Goal: Communication & Community: Participate in discussion

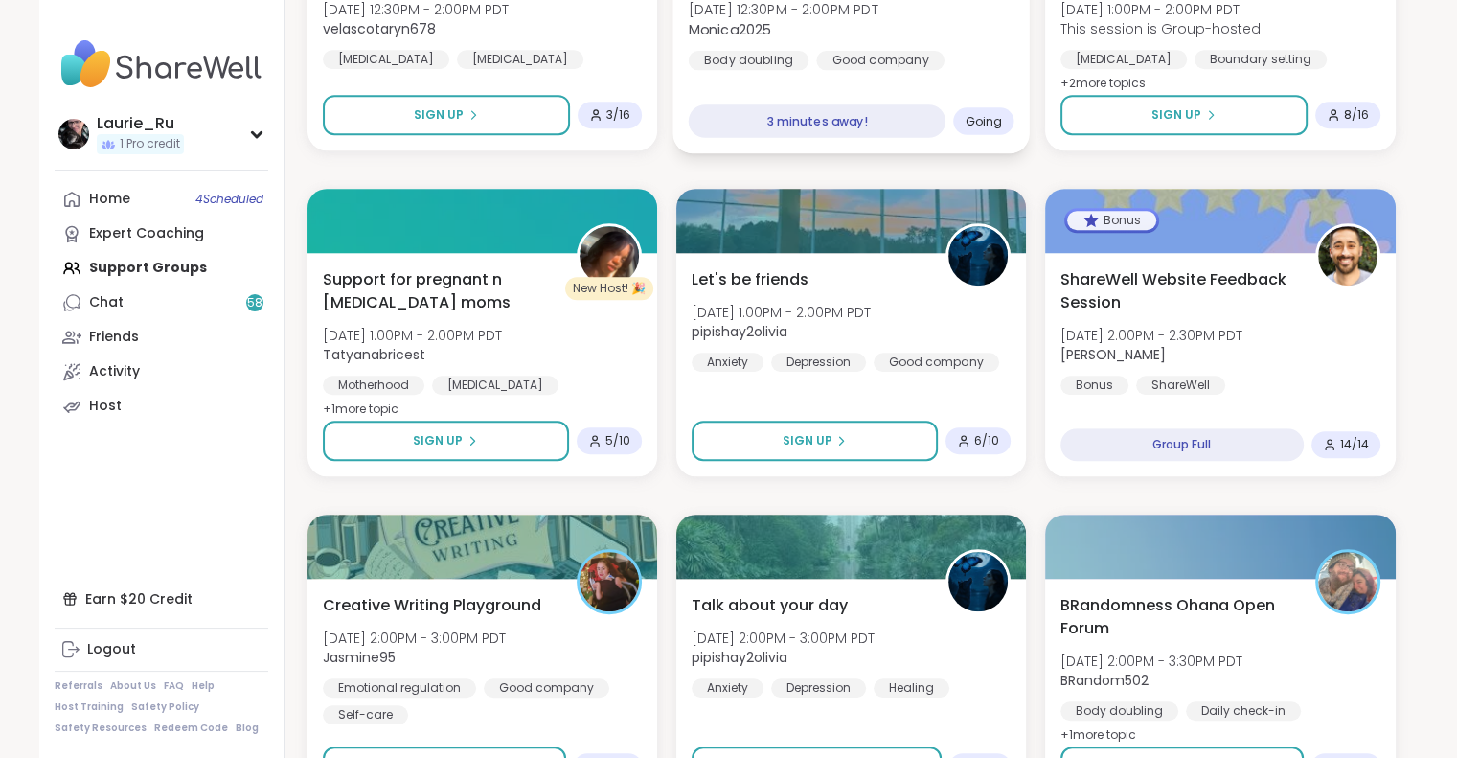
click at [817, 19] on span "Monica2025" at bounding box center [783, 28] width 190 height 19
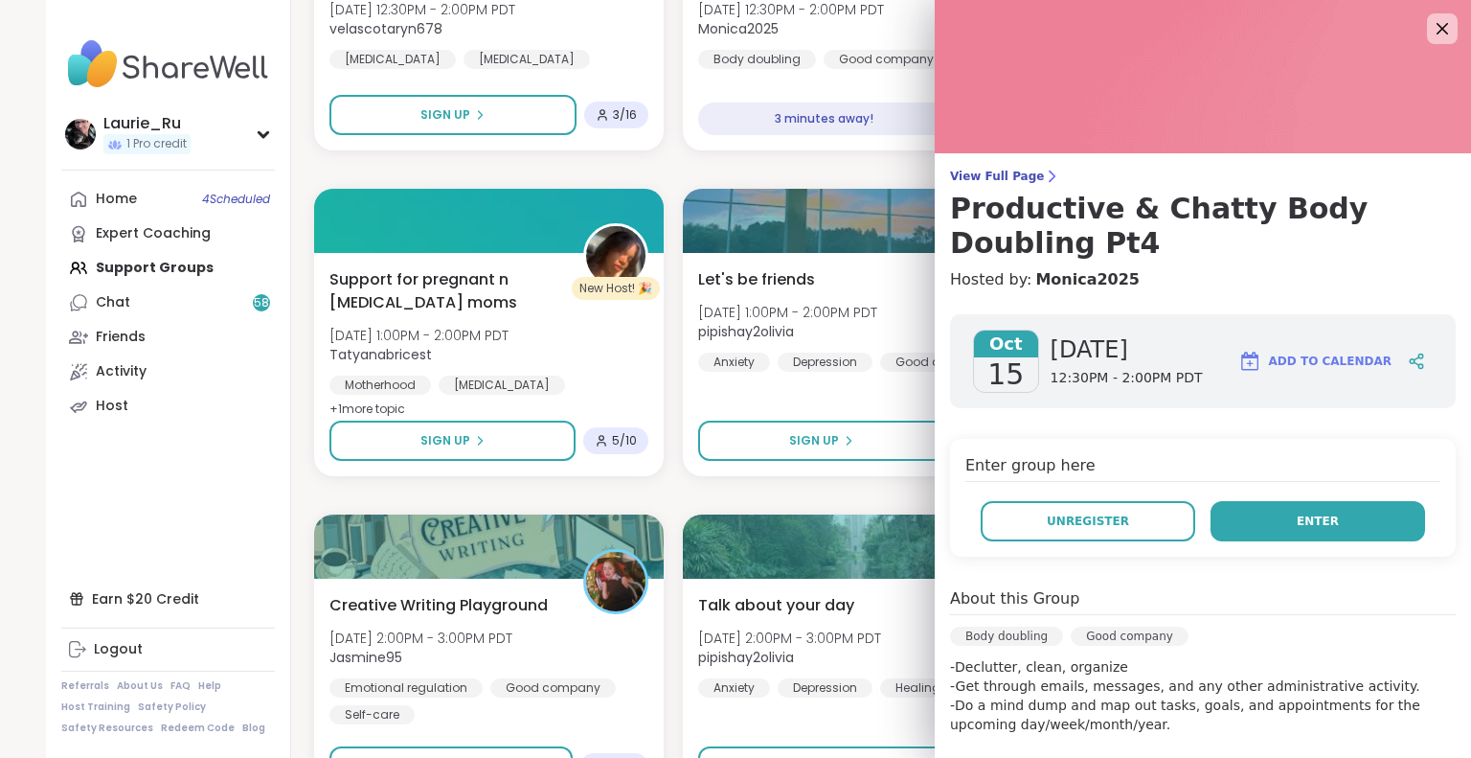
click at [1274, 517] on button "Enter" at bounding box center [1318, 521] width 215 height 40
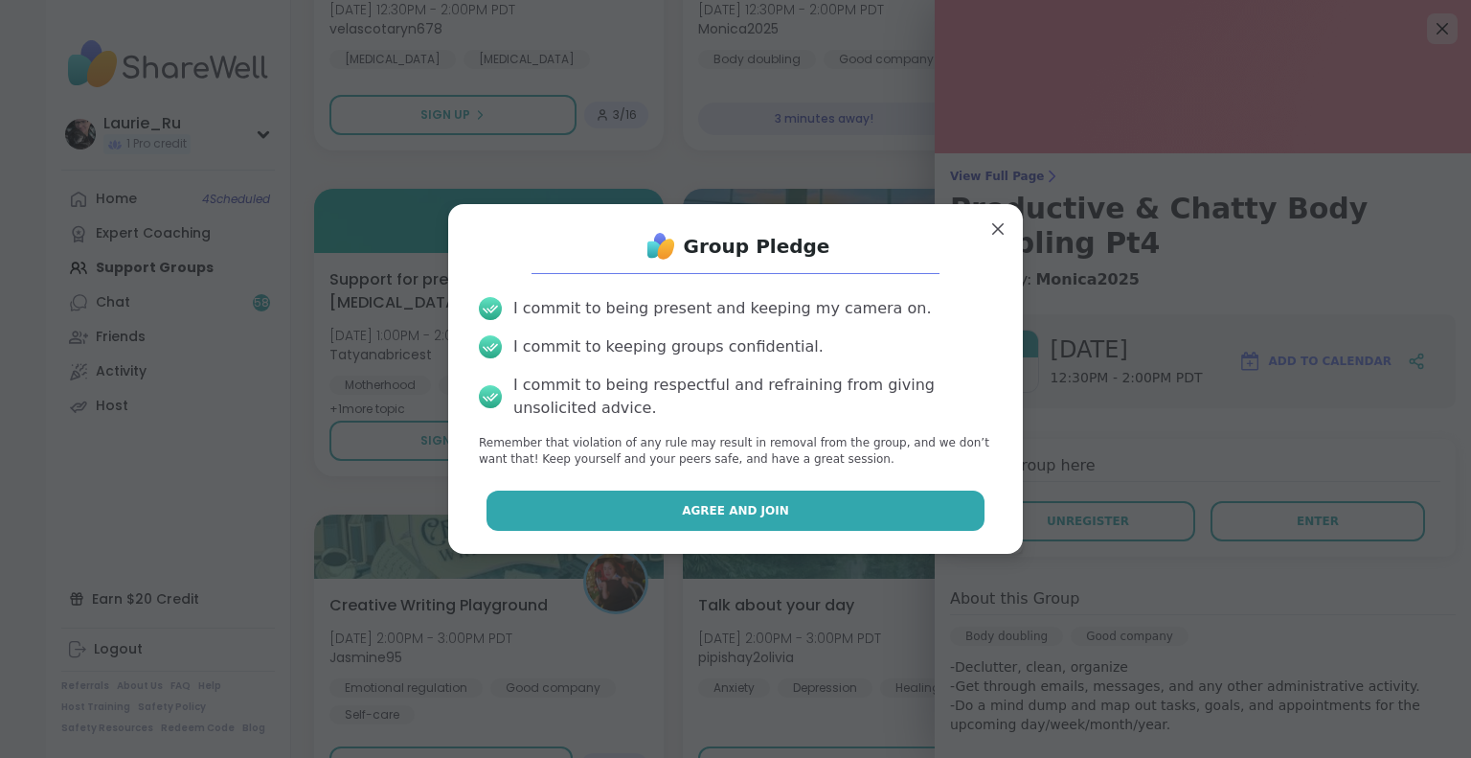
click at [895, 502] on button "Agree and Join" at bounding box center [736, 510] width 499 height 40
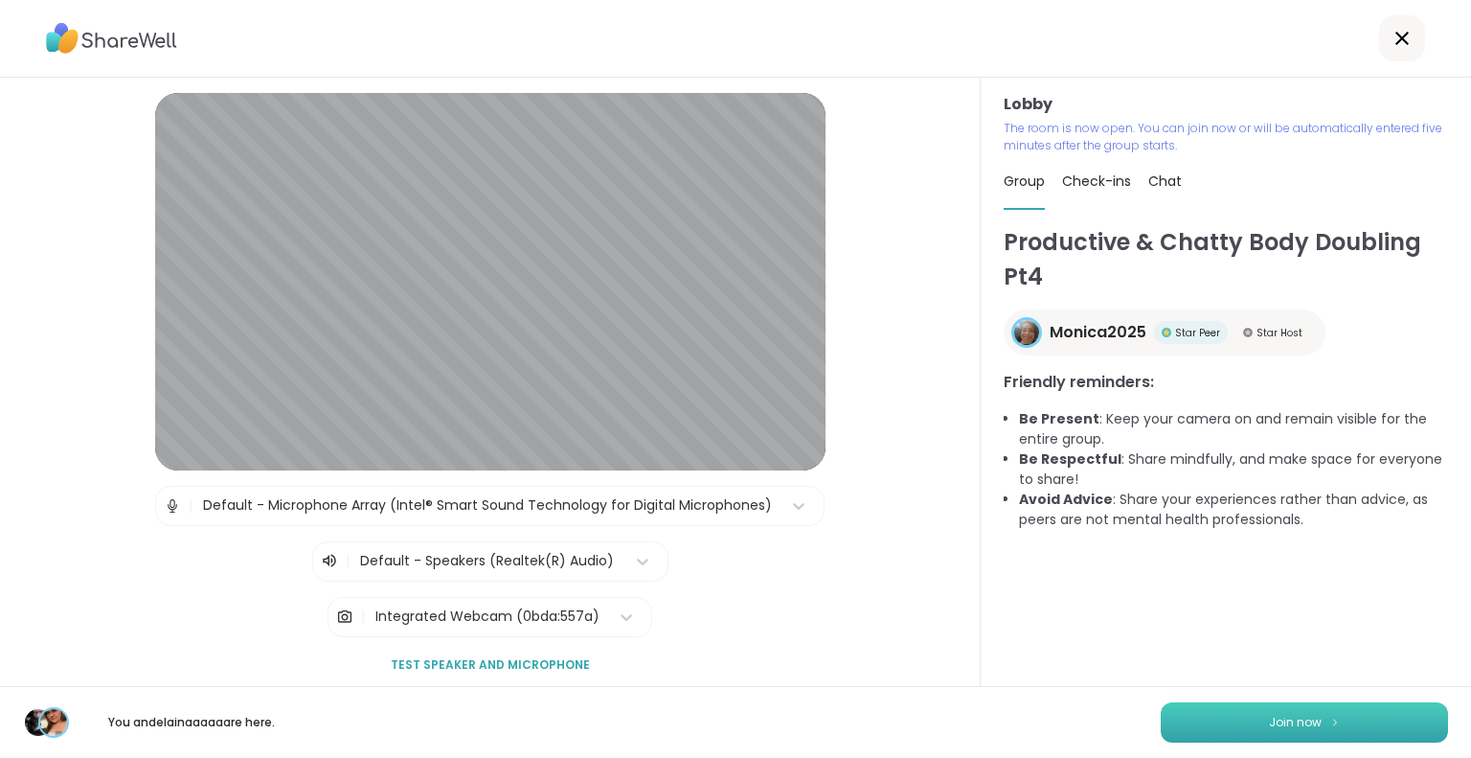
click at [1251, 711] on button "Join now" at bounding box center [1304, 722] width 287 height 40
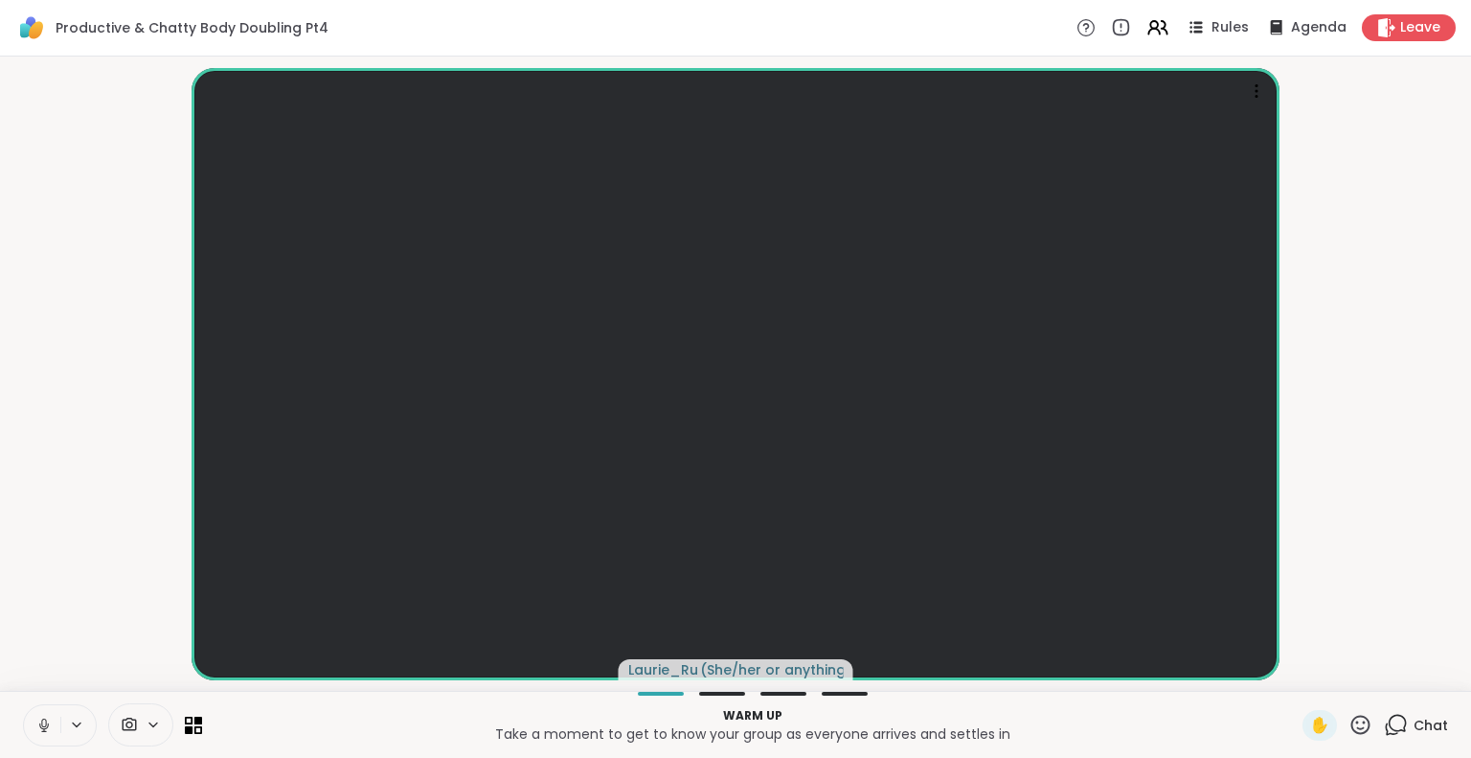
click at [38, 730] on icon at bounding box center [43, 724] width 17 height 17
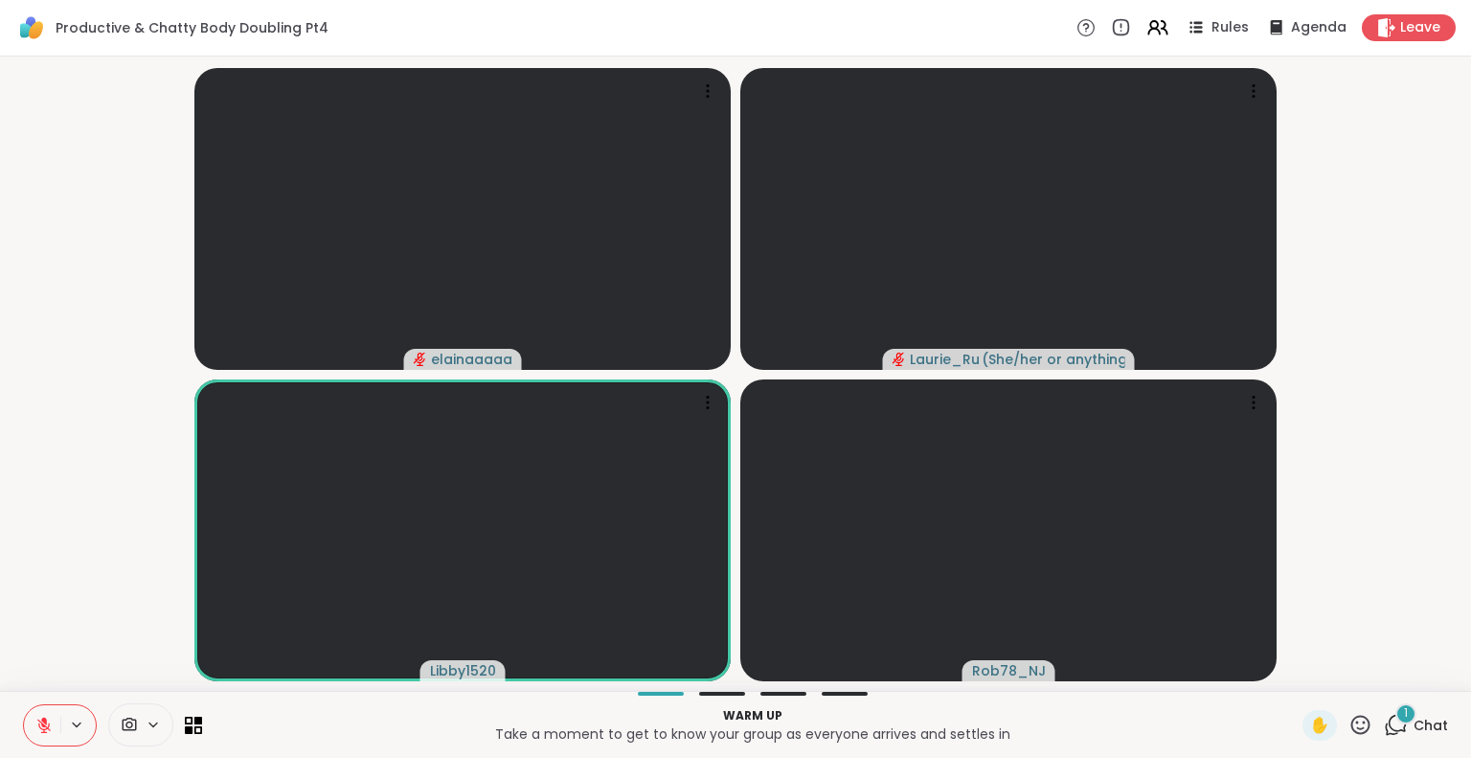
click at [43, 725] on icon at bounding box center [43, 724] width 13 height 13
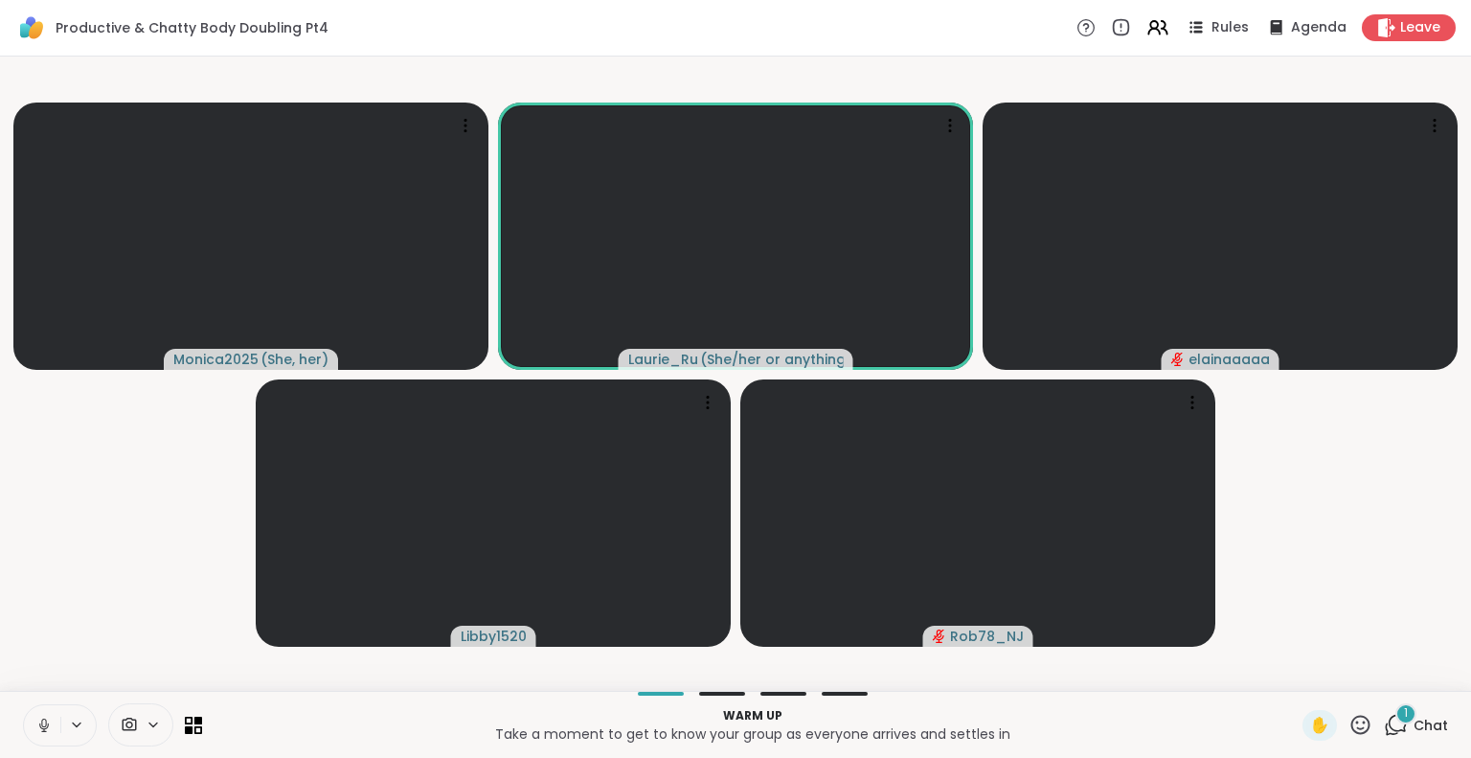
click at [46, 720] on icon at bounding box center [43, 722] width 5 height 9
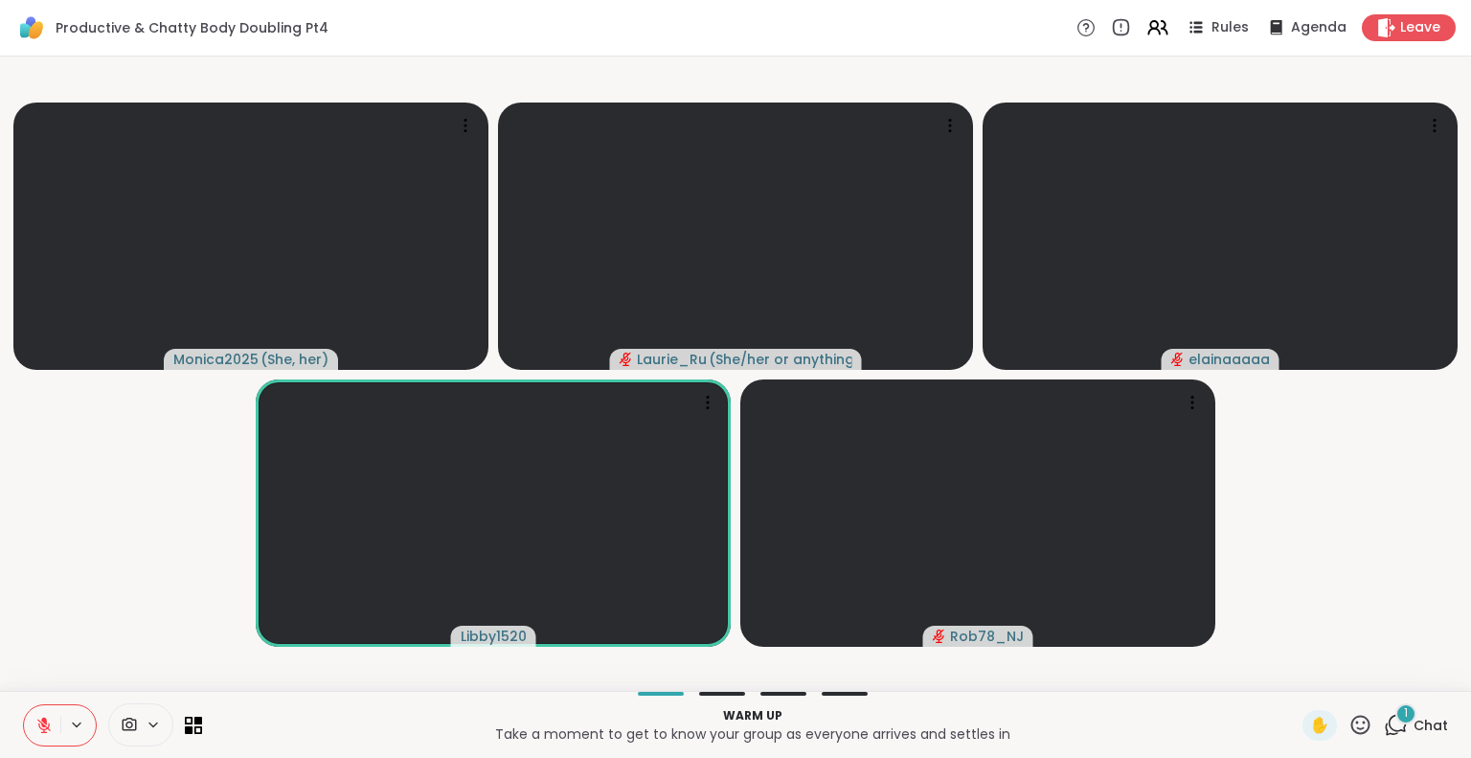
click at [45, 720] on icon at bounding box center [44, 720] width 6 height 8
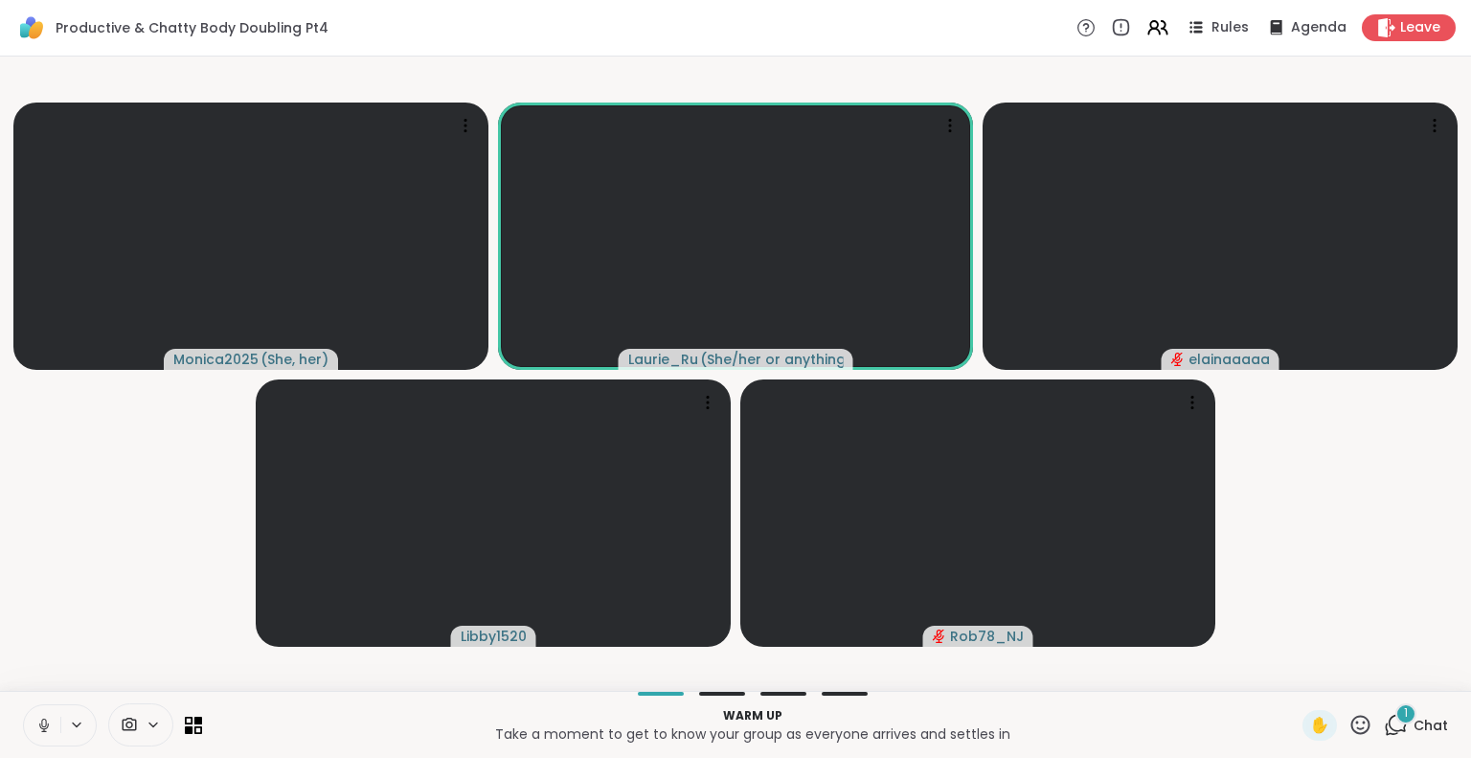
click at [45, 720] on icon at bounding box center [43, 724] width 17 height 17
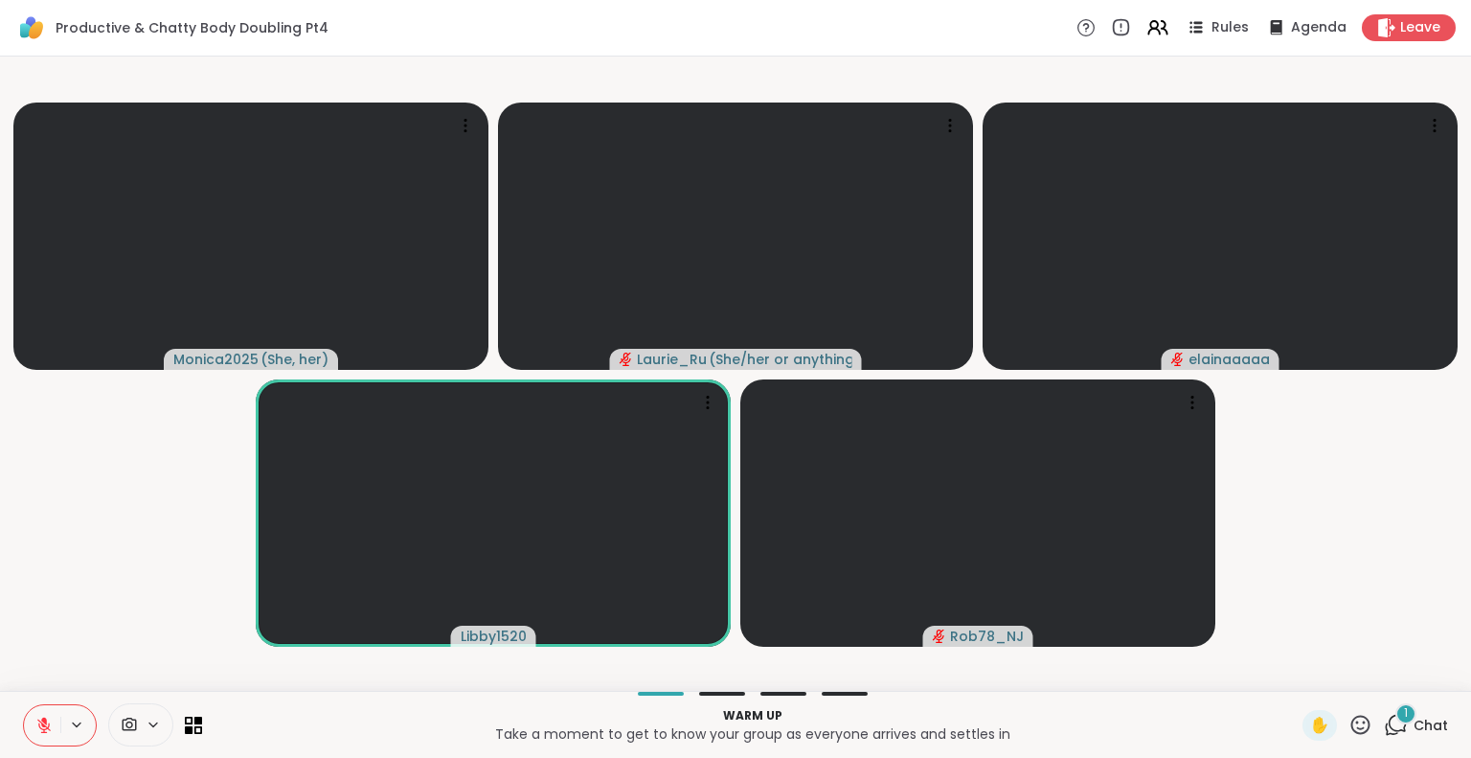
click at [44, 723] on icon at bounding box center [43, 724] width 17 height 17
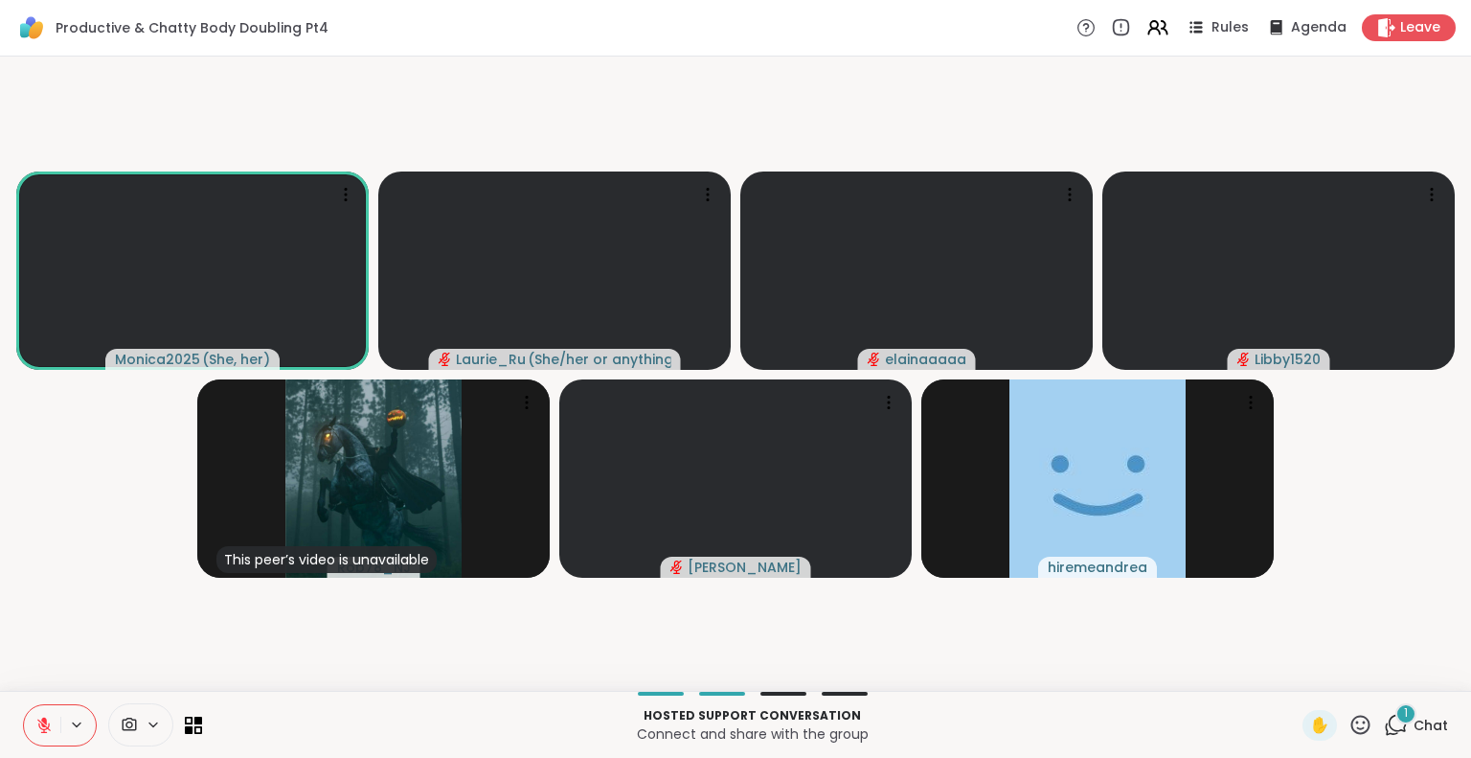
click at [1395, 715] on div "1" at bounding box center [1405, 713] width 21 height 21
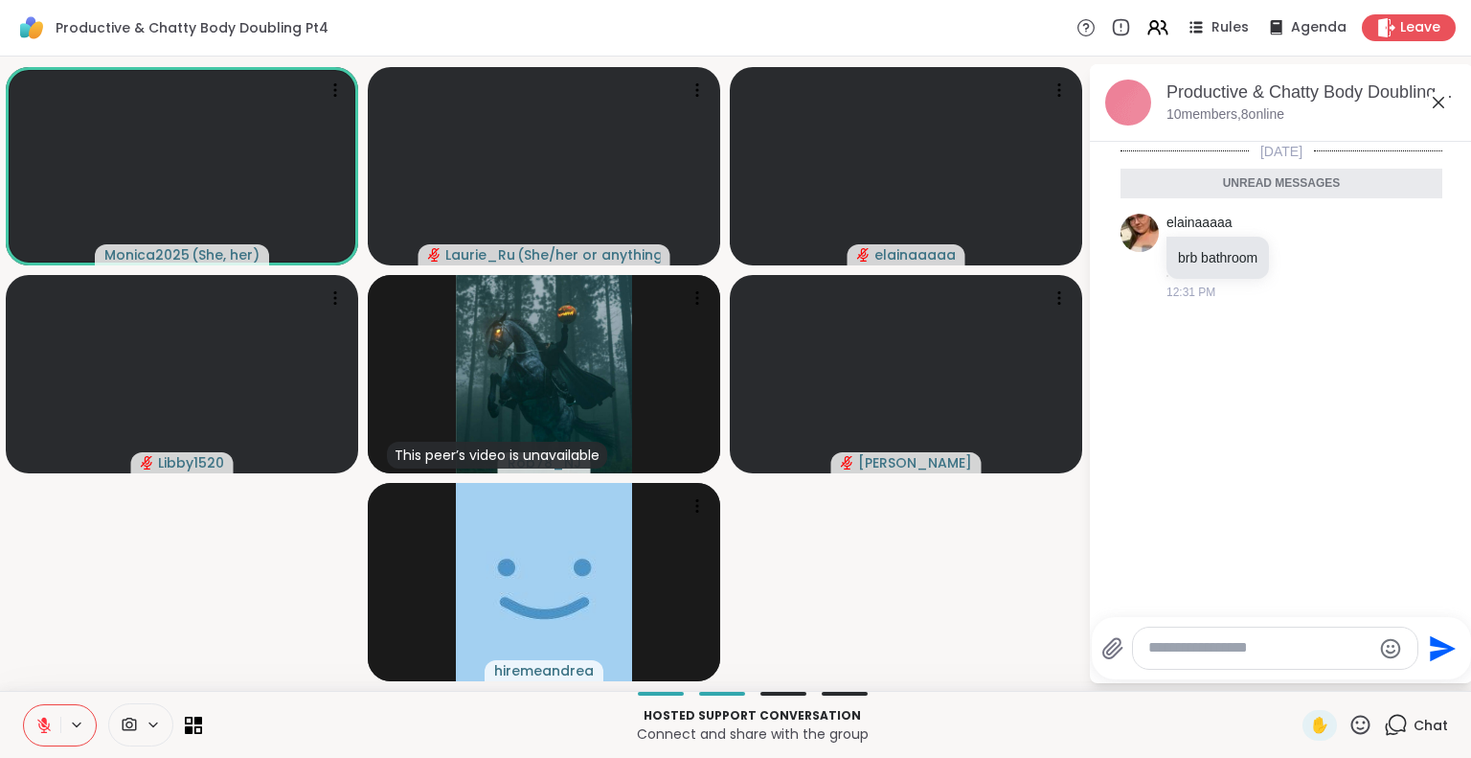
click at [43, 723] on icon at bounding box center [43, 724] width 13 height 13
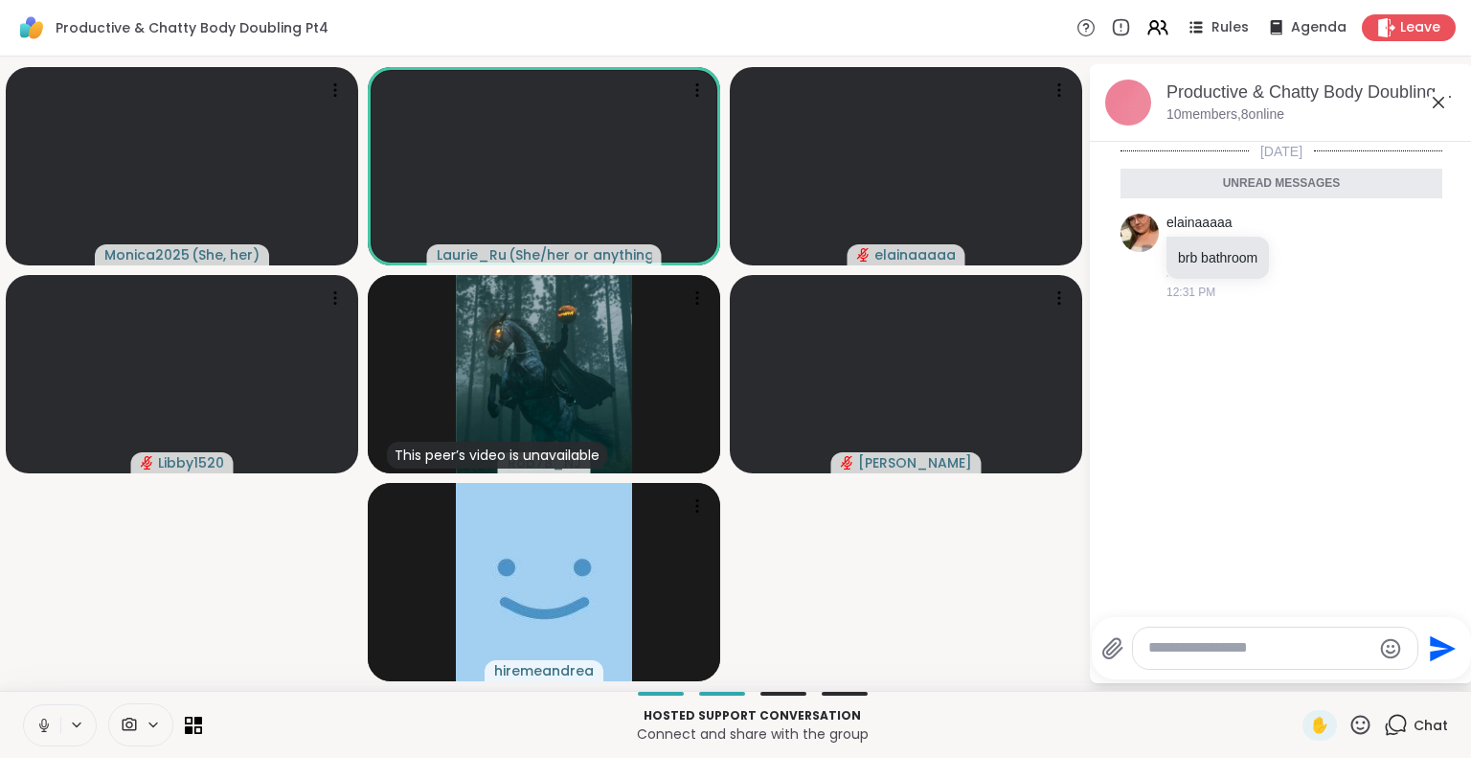
click at [43, 723] on icon at bounding box center [43, 724] width 17 height 17
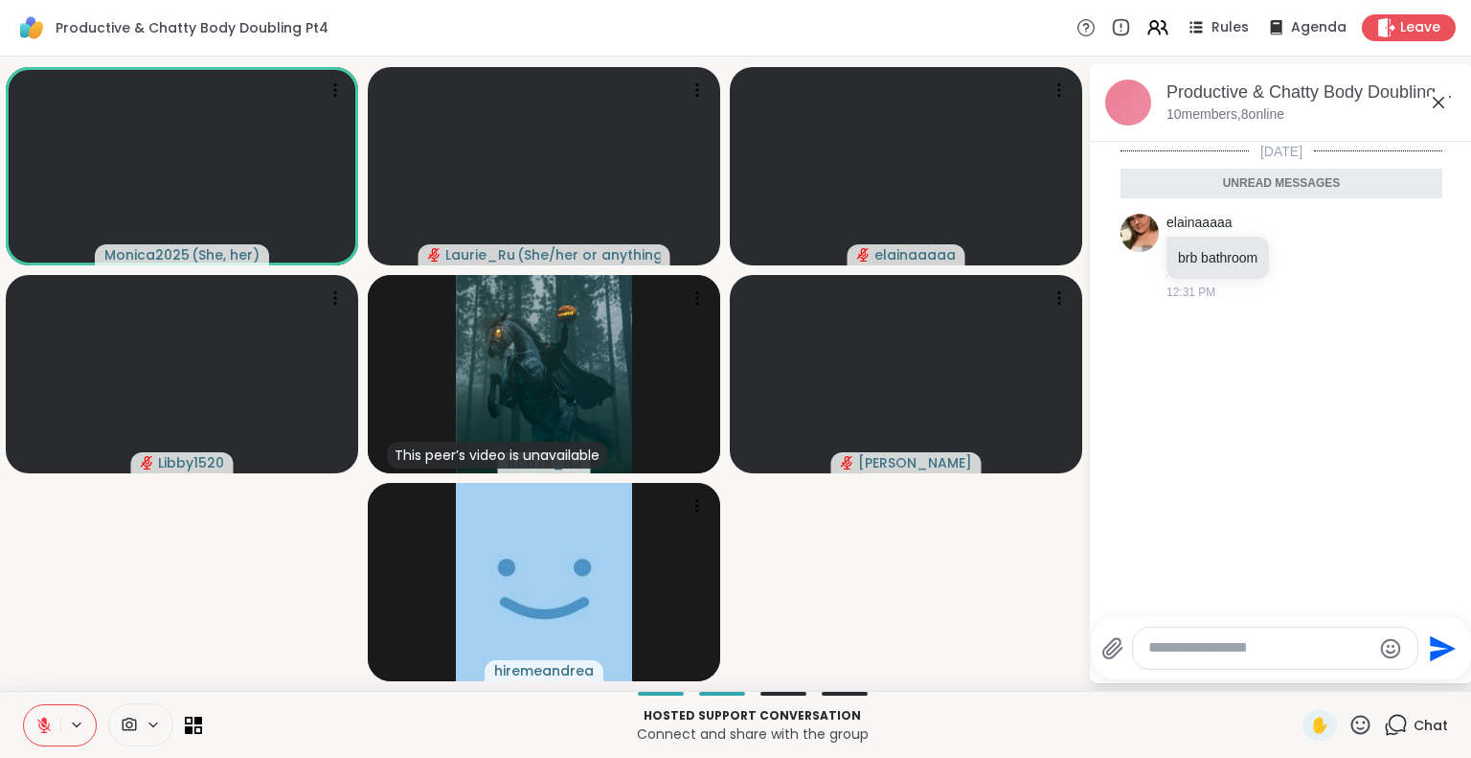
click at [1440, 102] on icon at bounding box center [1438, 102] width 23 height 23
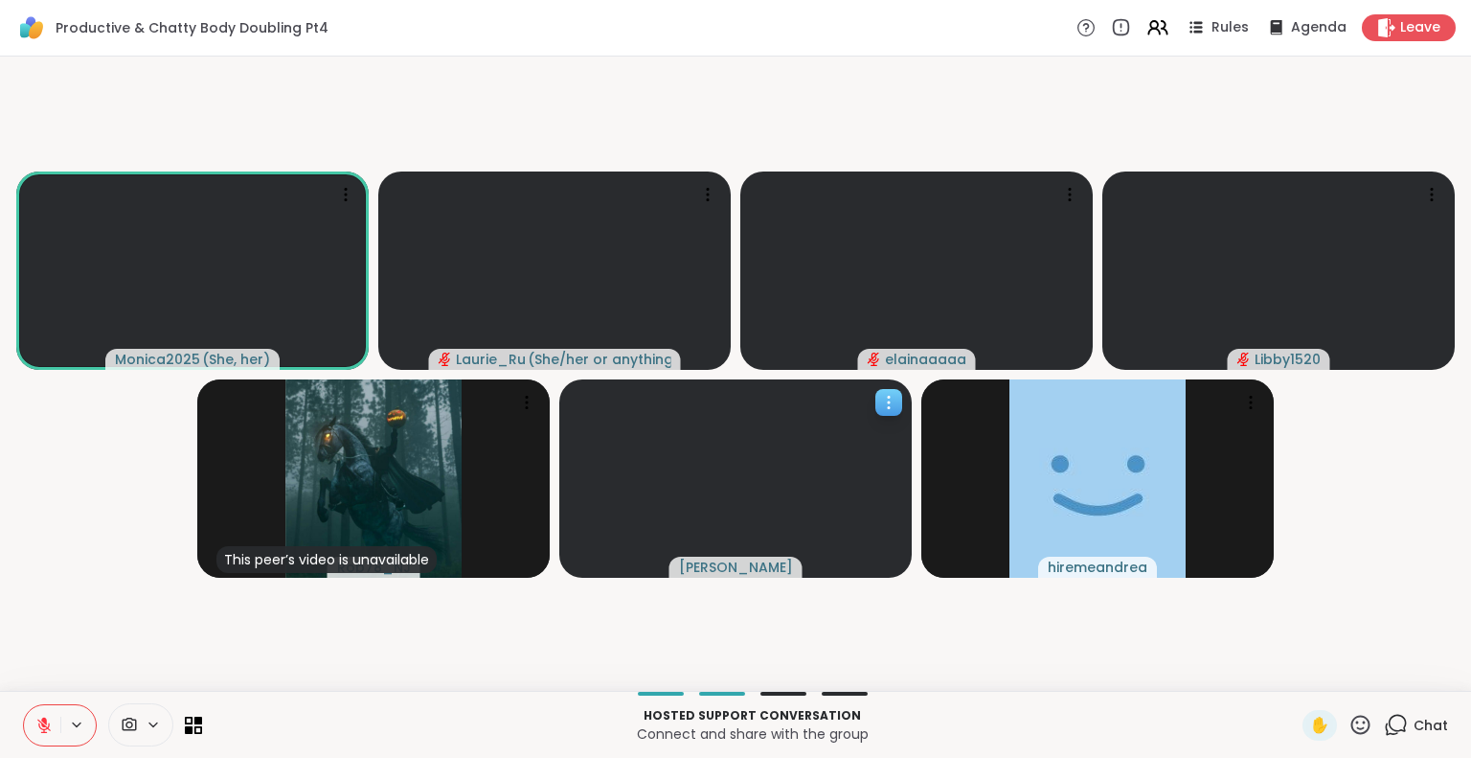
click at [889, 409] on icon at bounding box center [888, 402] width 19 height 19
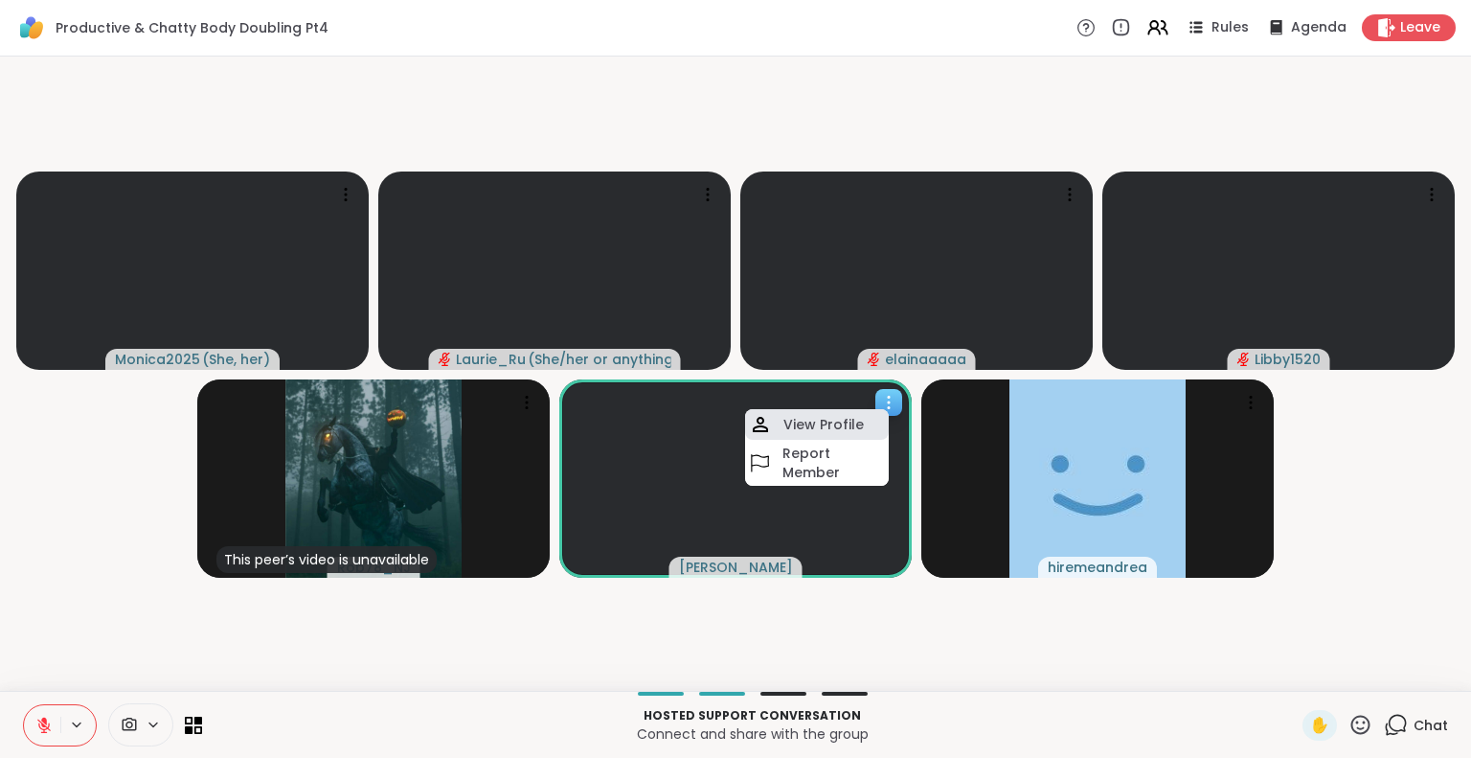
click at [840, 419] on h4 "View Profile" at bounding box center [823, 424] width 80 height 19
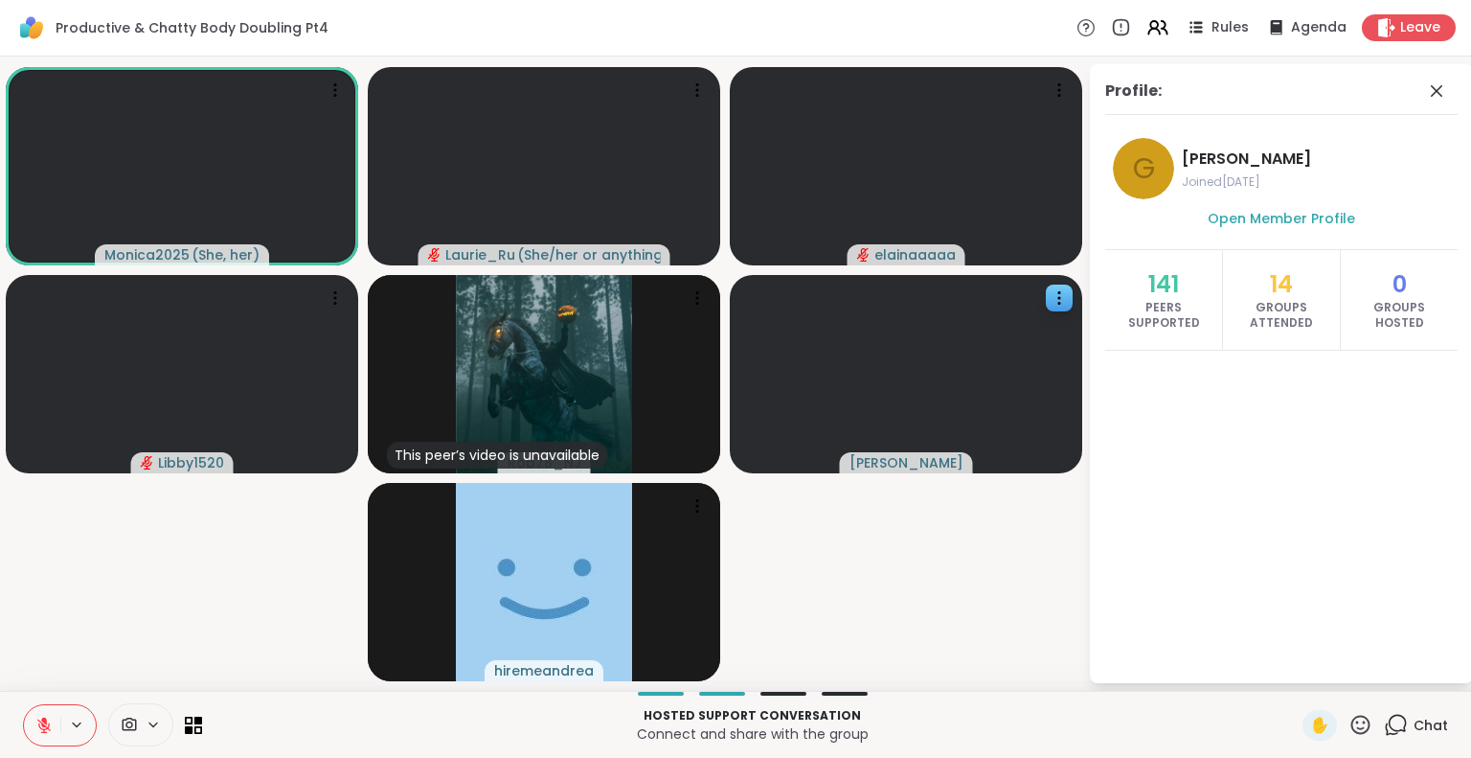
click at [44, 723] on icon at bounding box center [43, 724] width 17 height 17
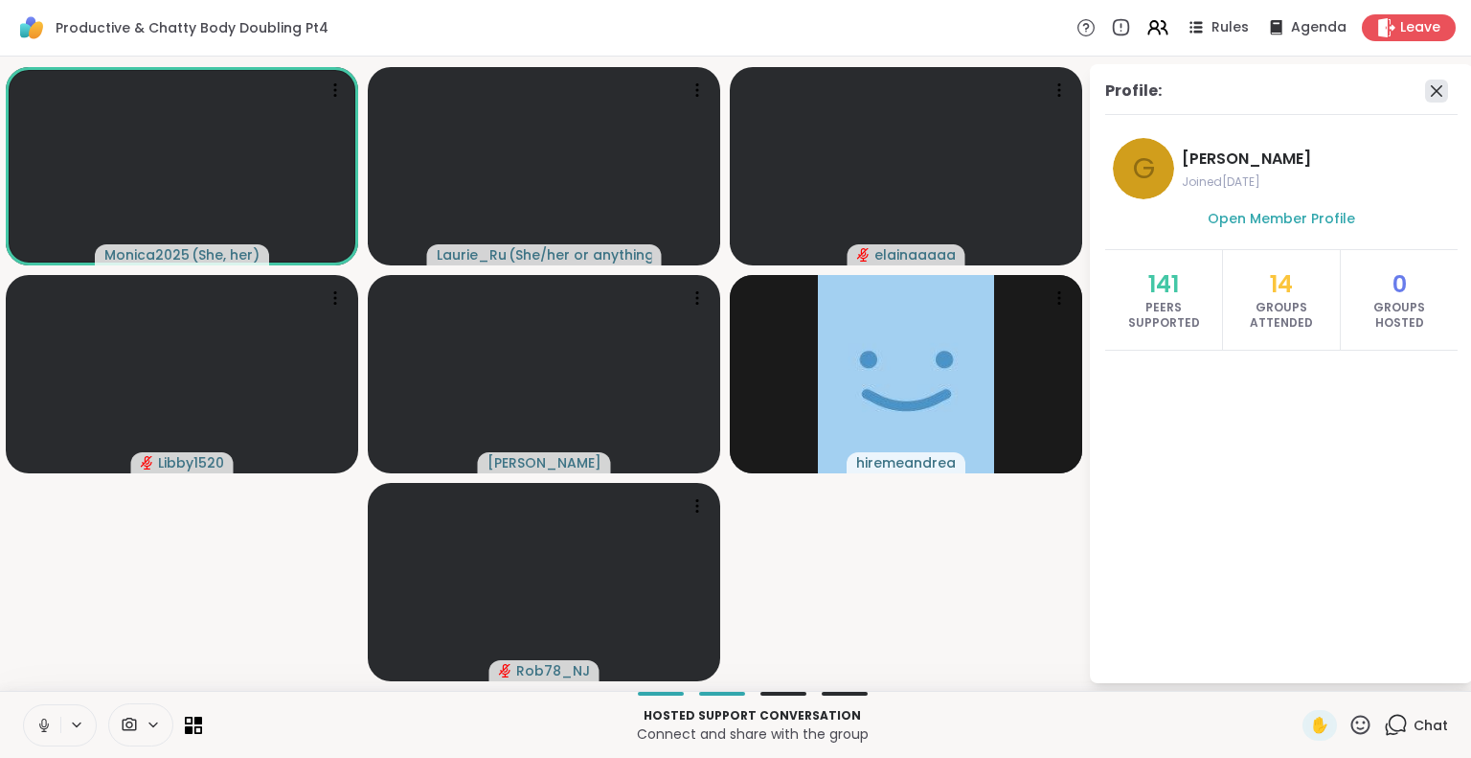
click at [1441, 93] on icon at bounding box center [1436, 90] width 23 height 23
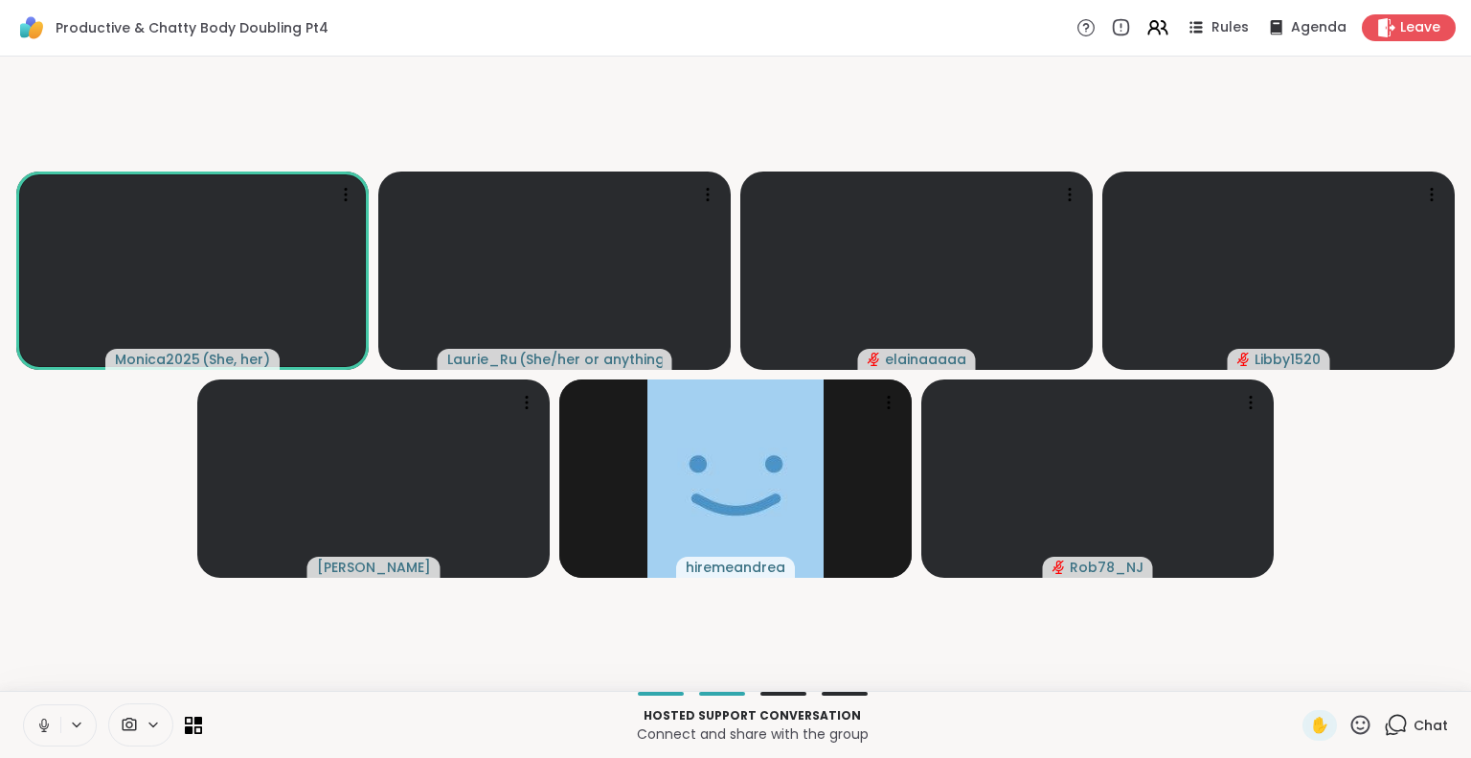
click at [39, 724] on icon at bounding box center [44, 725] width 10 height 6
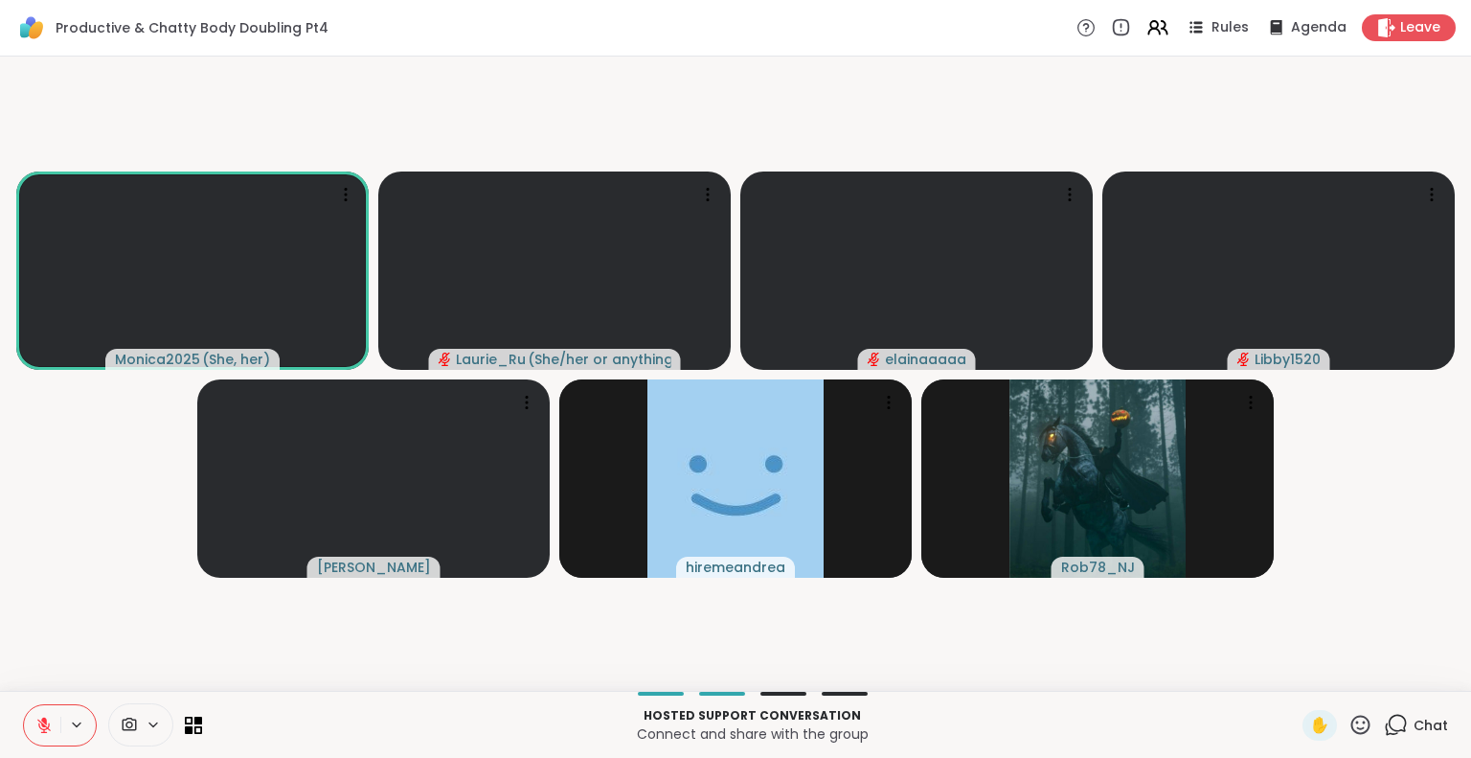
click at [39, 724] on icon at bounding box center [43, 724] width 17 height 17
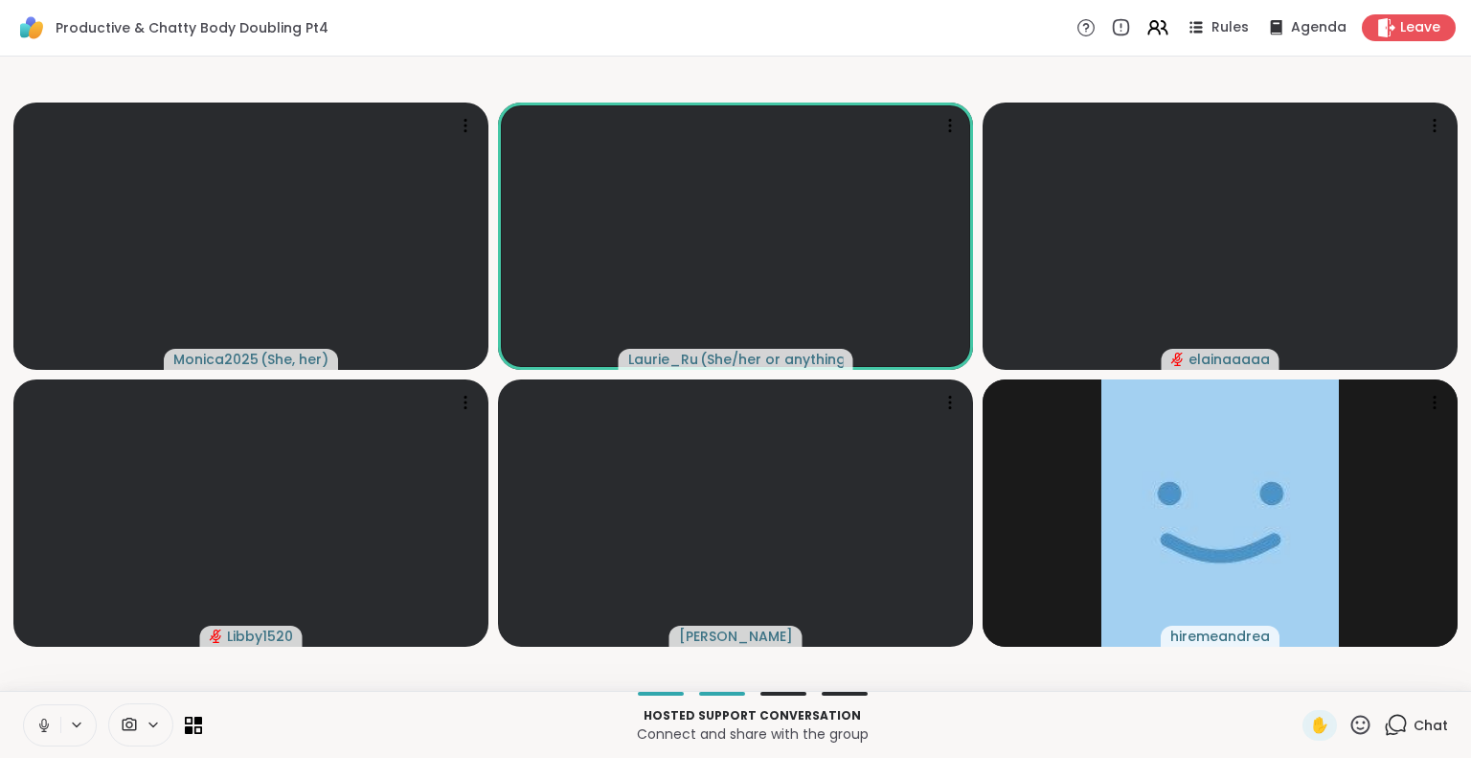
click at [39, 724] on icon at bounding box center [44, 725] width 10 height 6
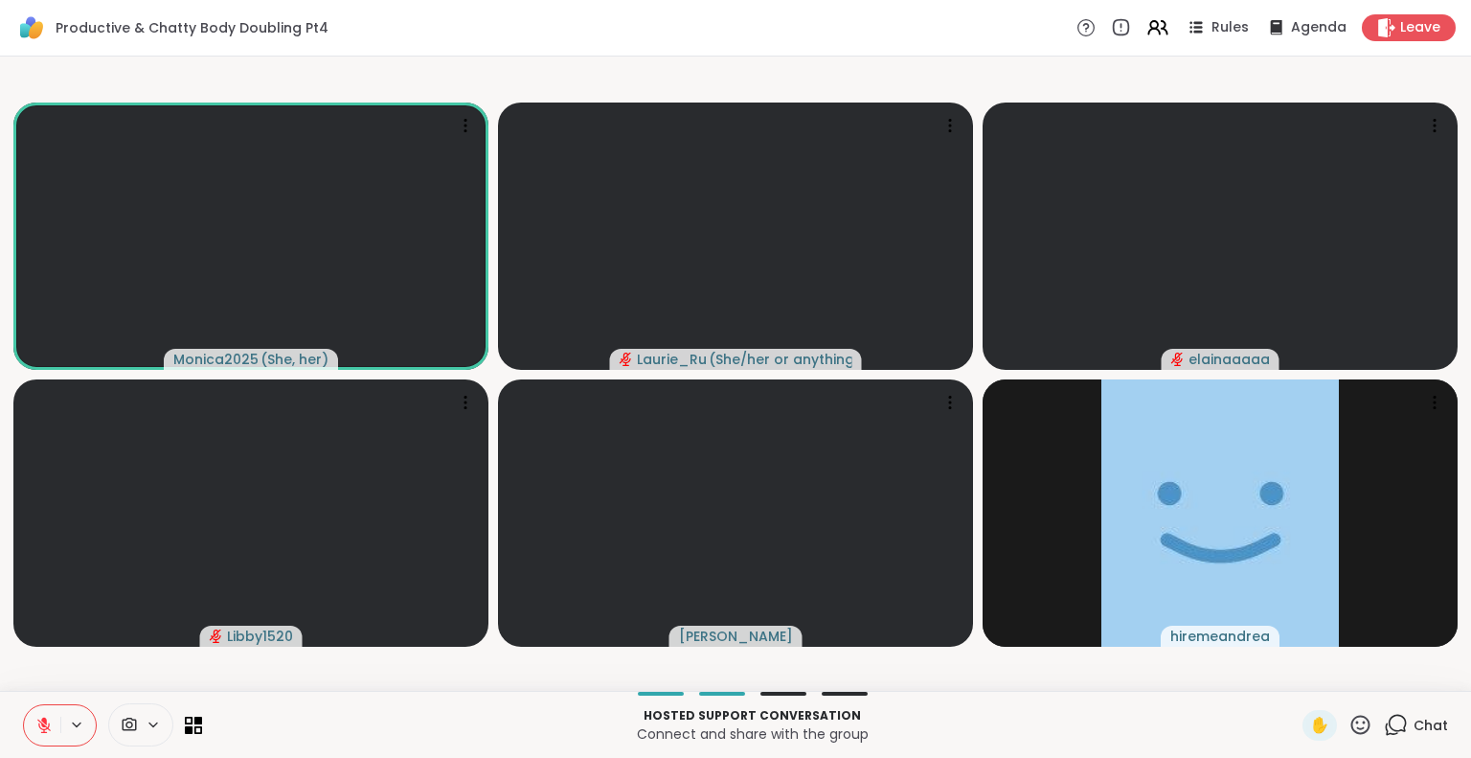
click at [1384, 719] on icon at bounding box center [1396, 725] width 24 height 24
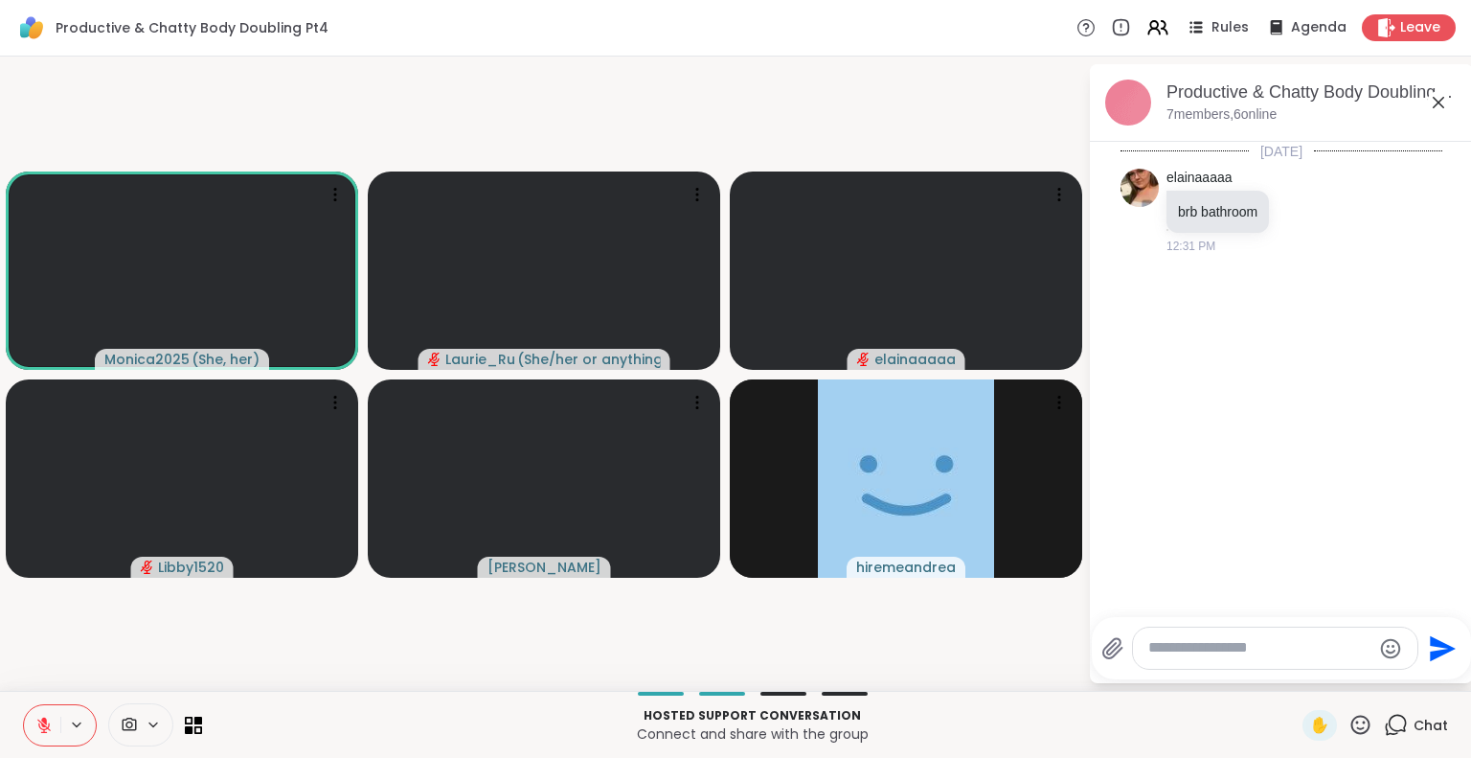
click at [1239, 641] on textarea "Type your message" at bounding box center [1259, 648] width 223 height 20
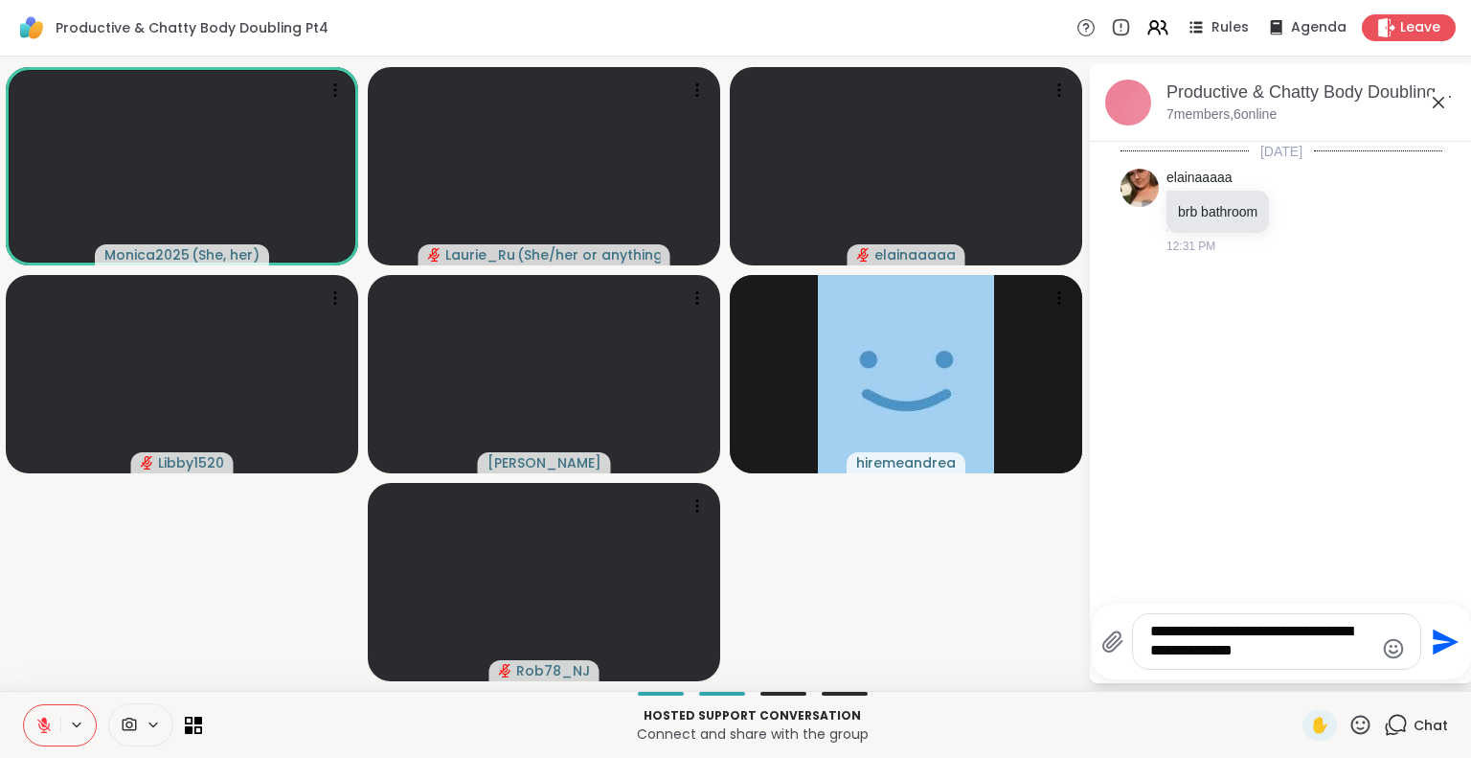
type textarea "**********"
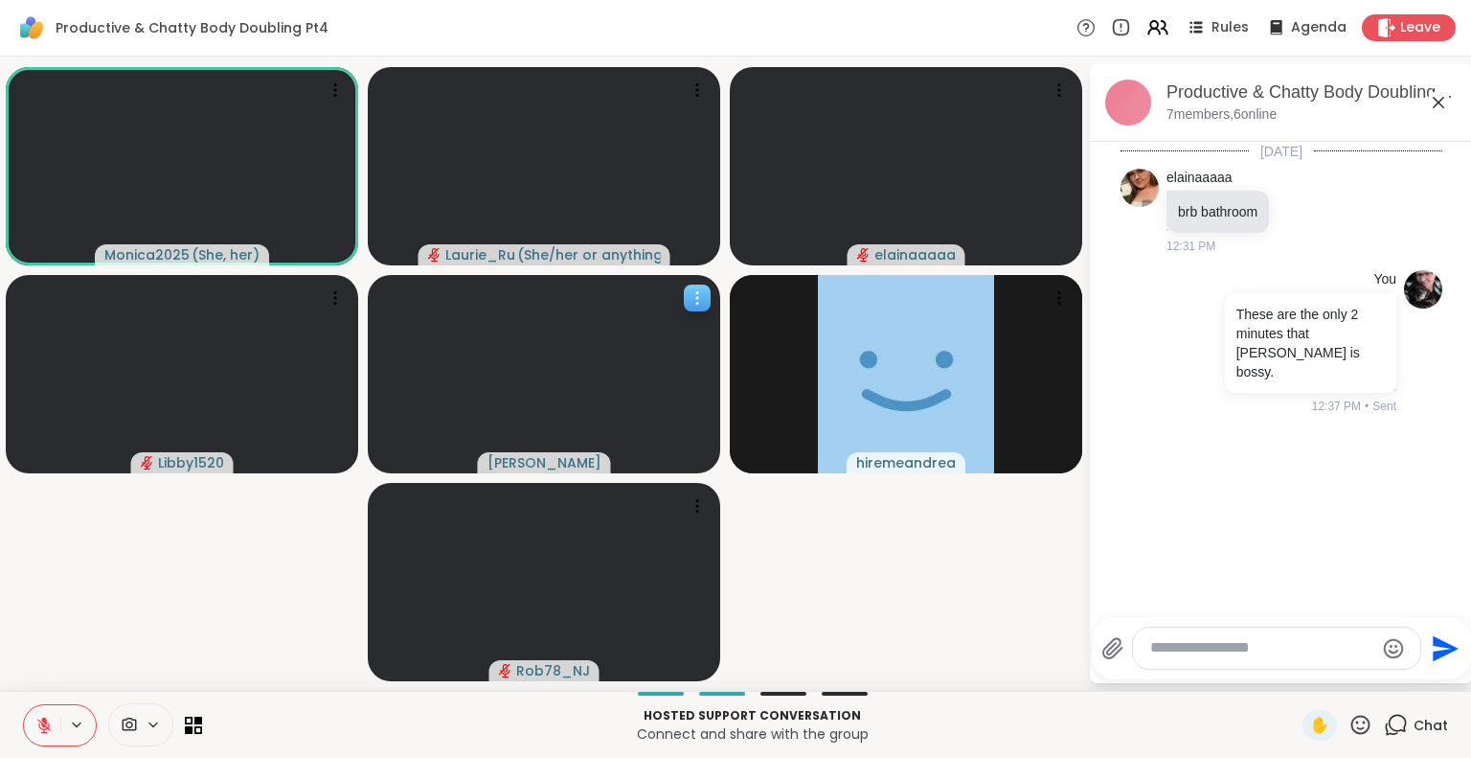
click at [693, 288] on icon at bounding box center [697, 297] width 19 height 19
click at [635, 304] on h4 "View Profile" at bounding box center [628, 302] width 80 height 19
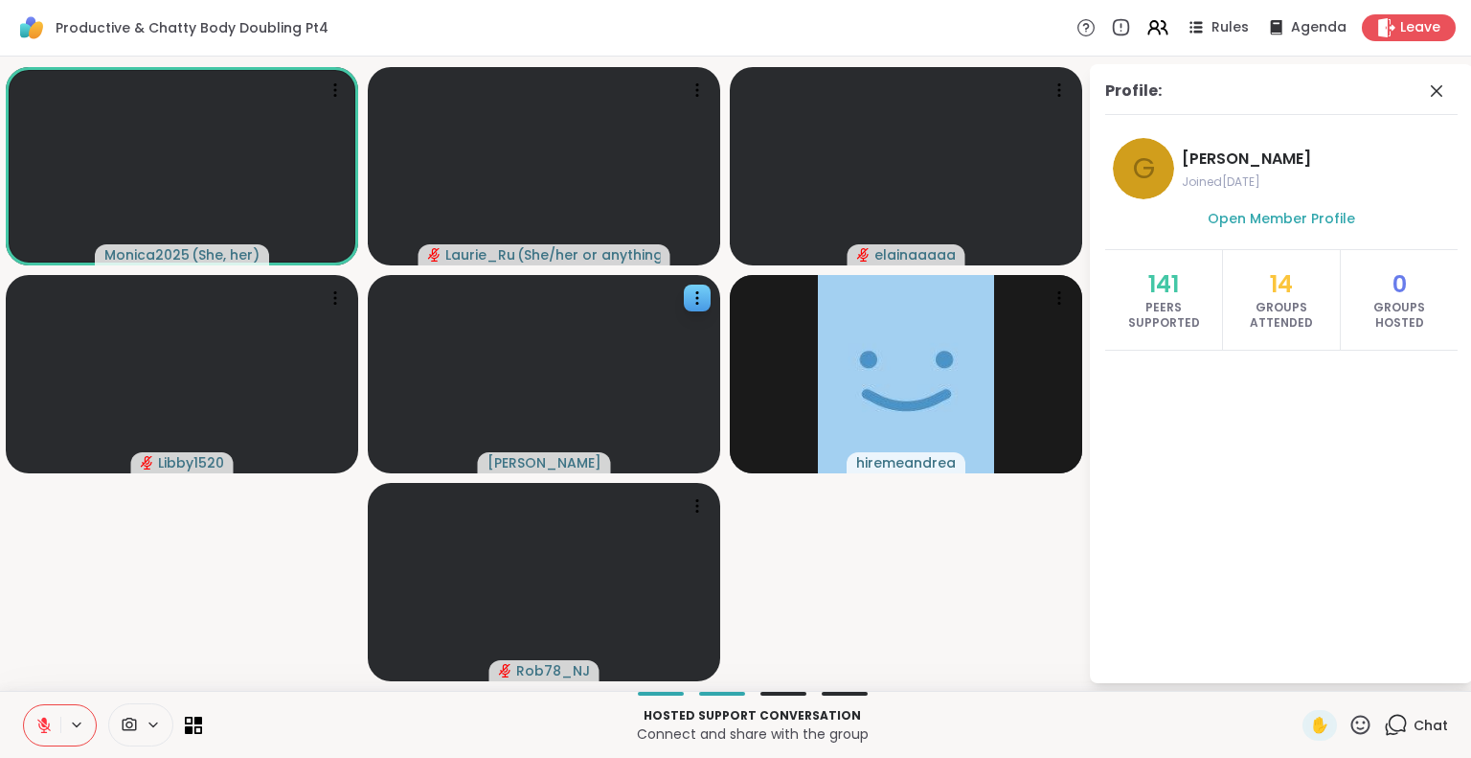
click at [898, 589] on video-player-container "Monica2025 ( She, her ) [PERSON_NAME] ( She/her or anything else ) elainaaaaa L…" at bounding box center [543, 373] width 1065 height 619
click at [1445, 92] on icon at bounding box center [1436, 90] width 23 height 23
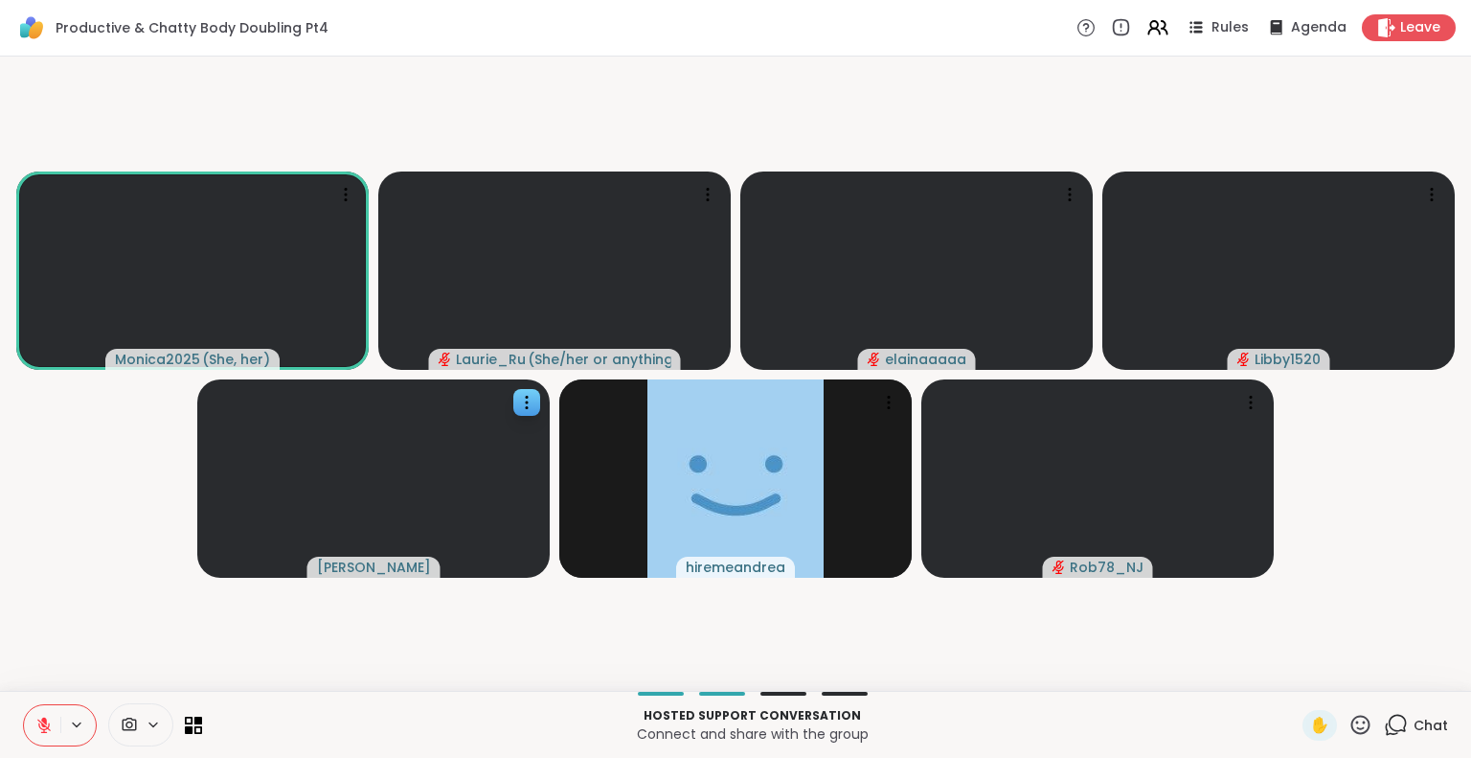
click at [1389, 731] on icon at bounding box center [1398, 722] width 18 height 17
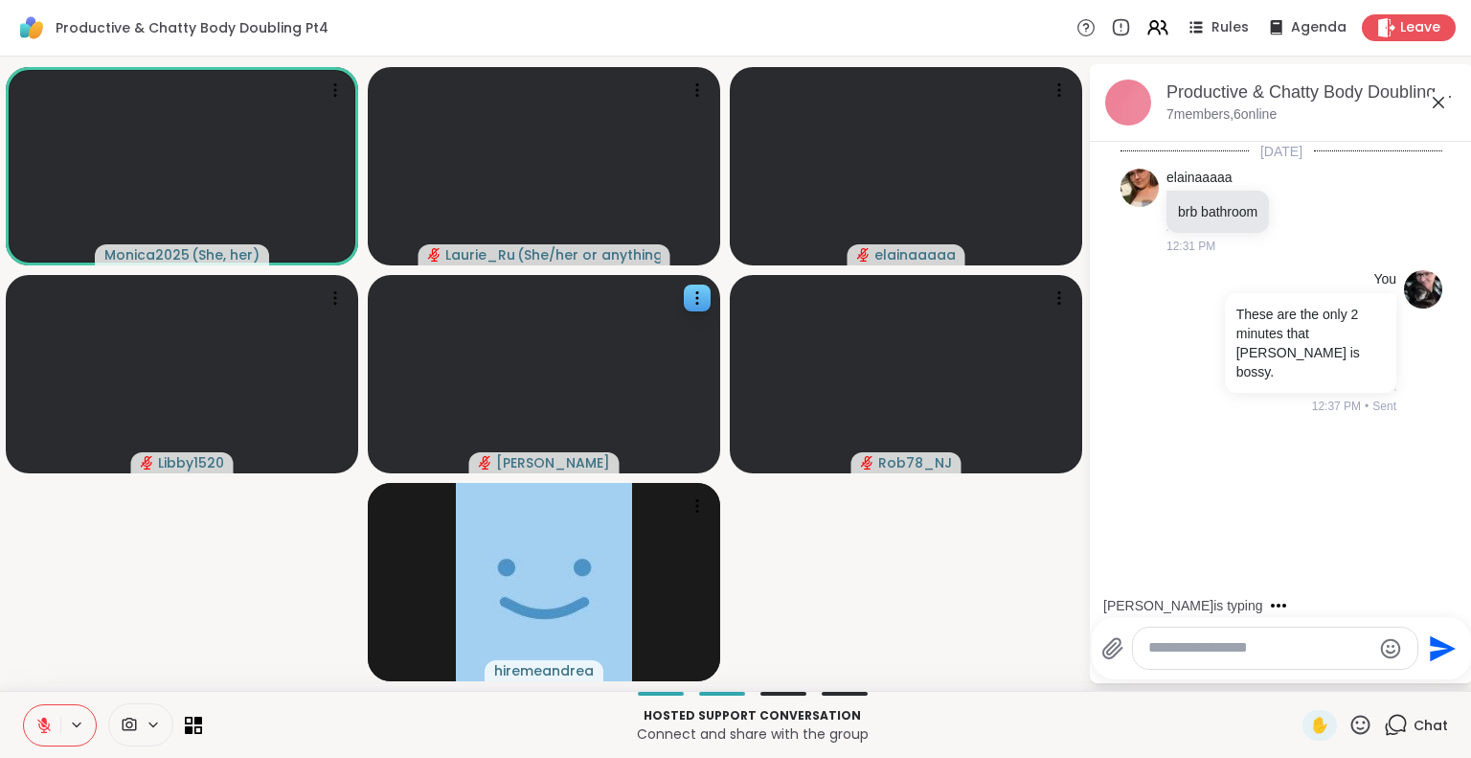
click at [44, 722] on icon at bounding box center [44, 720] width 6 height 8
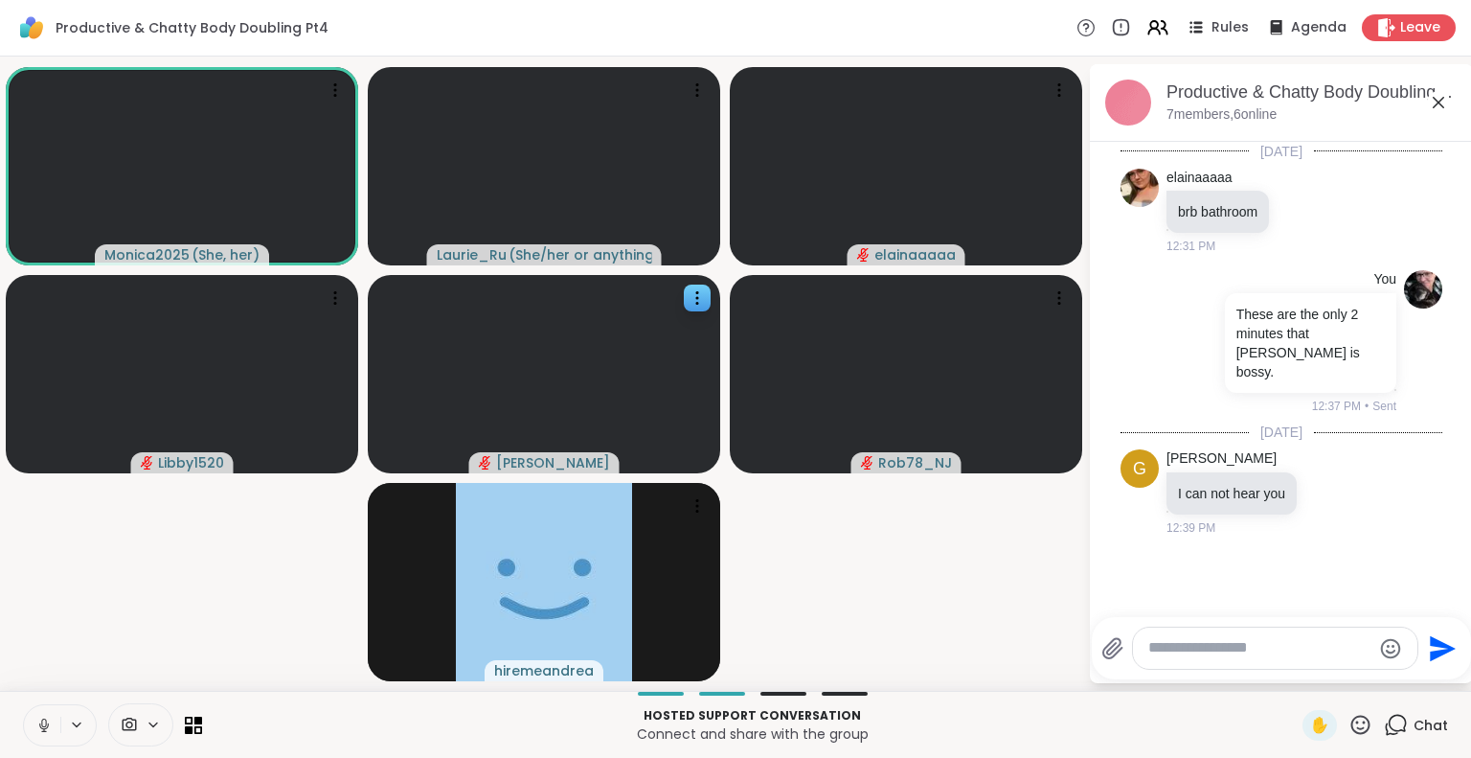
click at [1165, 648] on textarea "Type your message" at bounding box center [1259, 648] width 223 height 20
click at [697, 297] on icon at bounding box center [697, 298] width 2 height 2
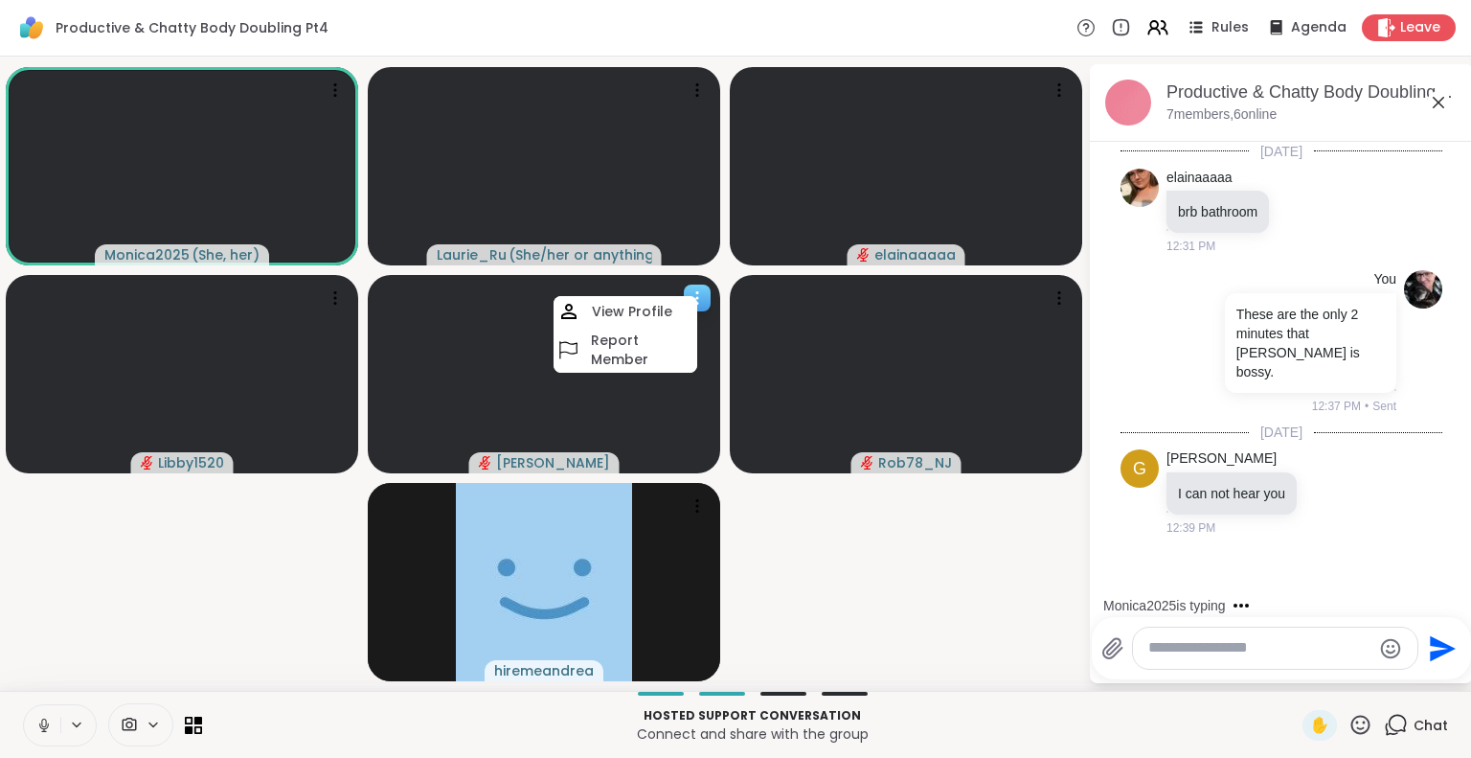
click at [697, 297] on icon at bounding box center [697, 298] width 2 height 2
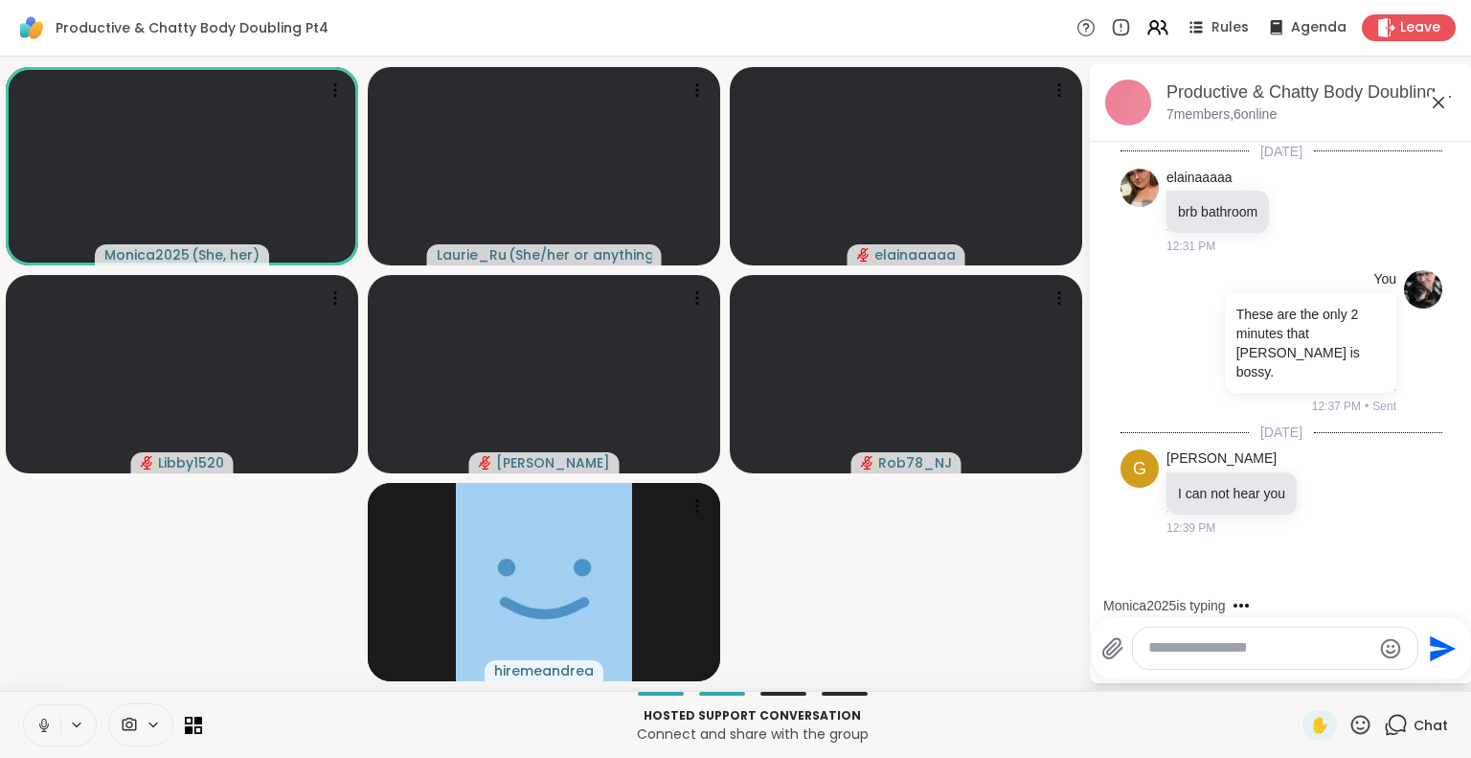
scroll to position [37, 0]
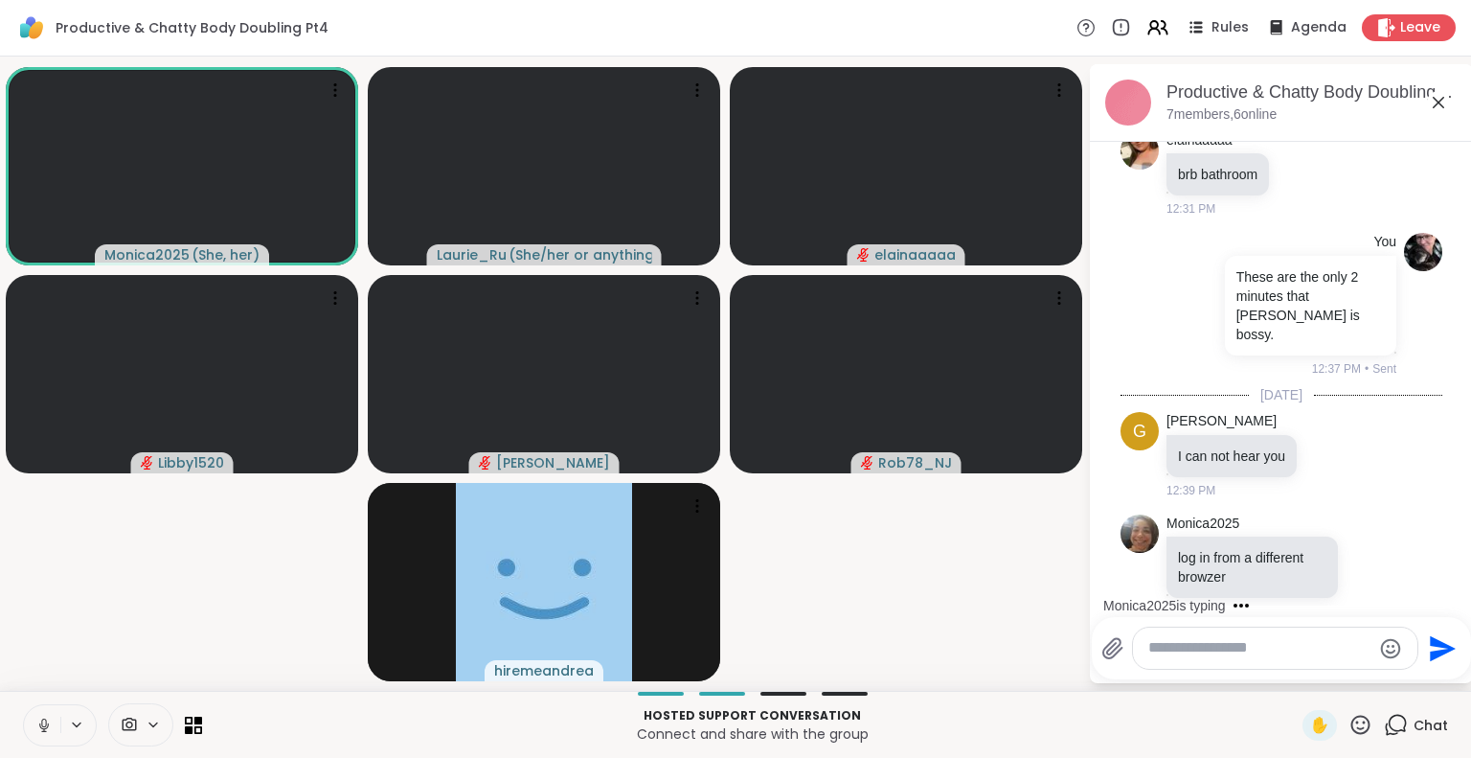
drag, startPoint x: 221, startPoint y: 612, endPoint x: 291, endPoint y: 613, distance: 69.9
click at [291, 613] on video-player-container "Monica2025 ( She, her ) [PERSON_NAME] ( She/her or anything else ) elainaaaaa L…" at bounding box center [543, 373] width 1065 height 619
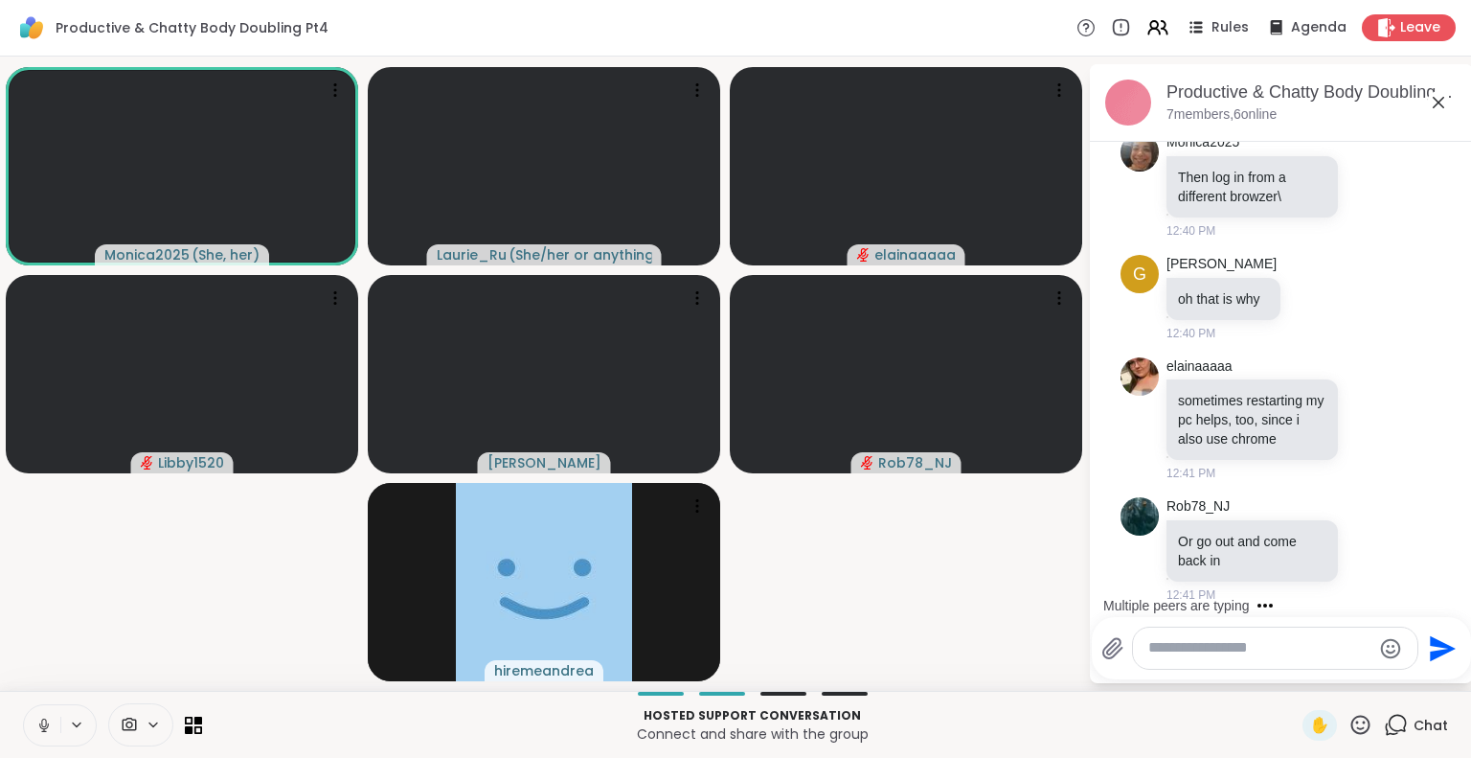
scroll to position [864, 0]
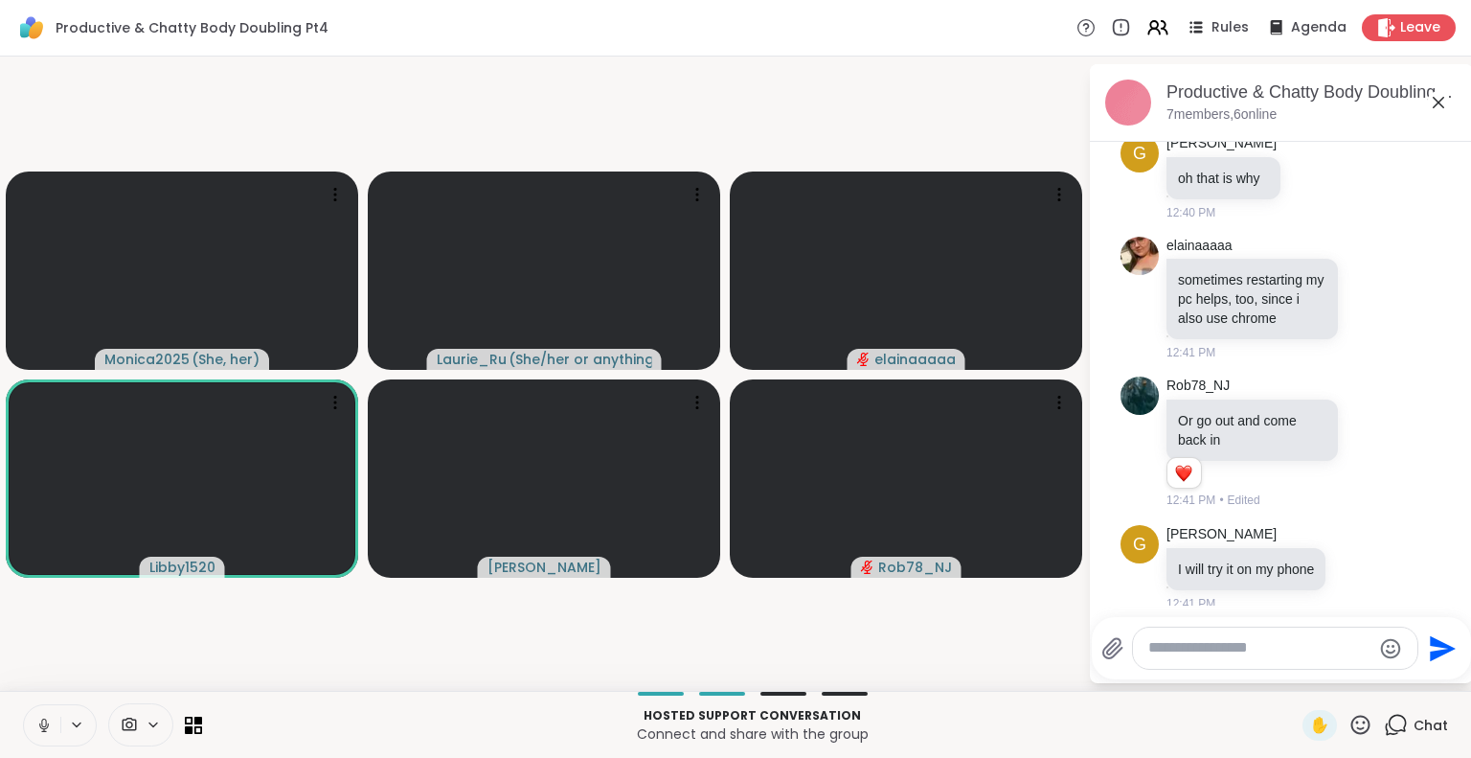
click at [1184, 653] on textarea "Type your message" at bounding box center [1259, 648] width 223 height 20
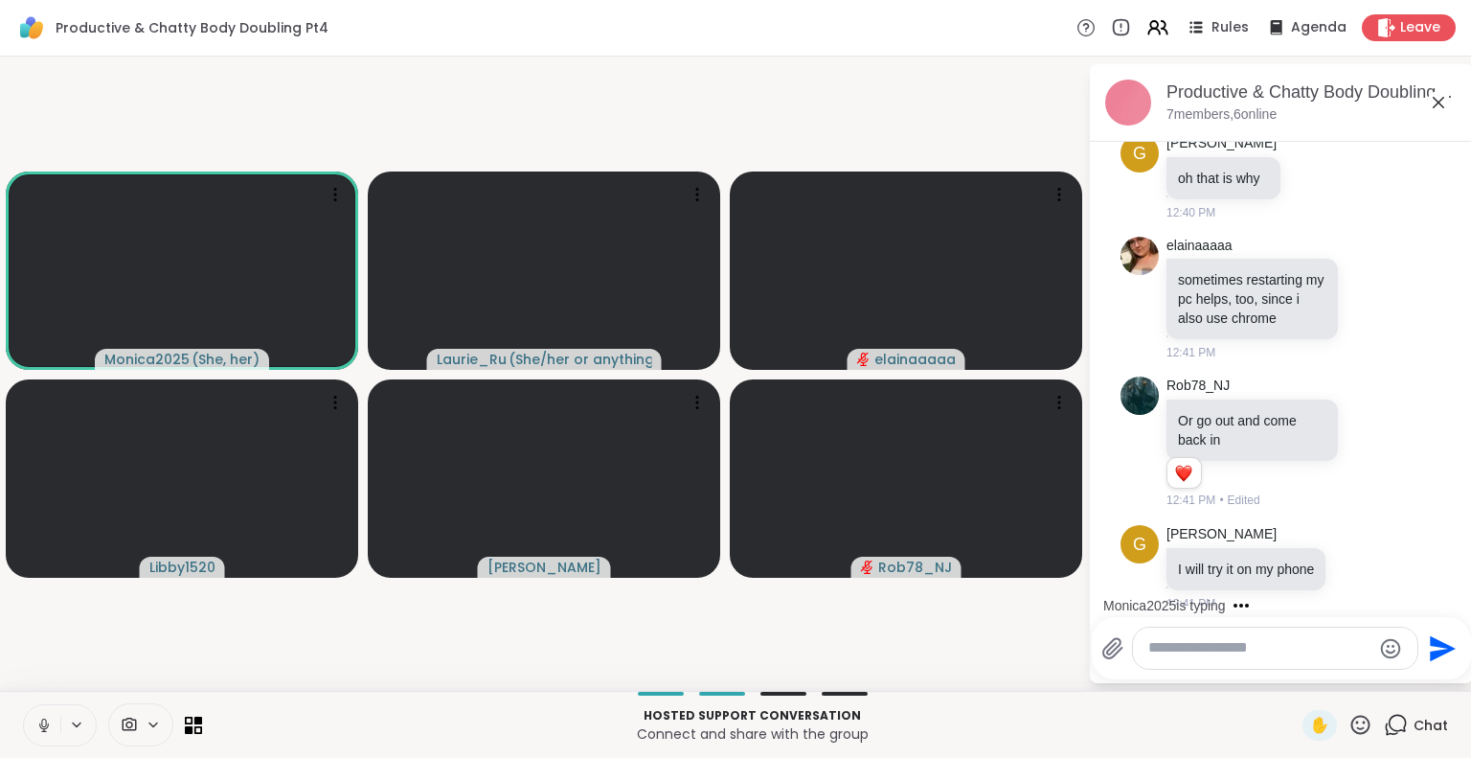
type textarea "*"
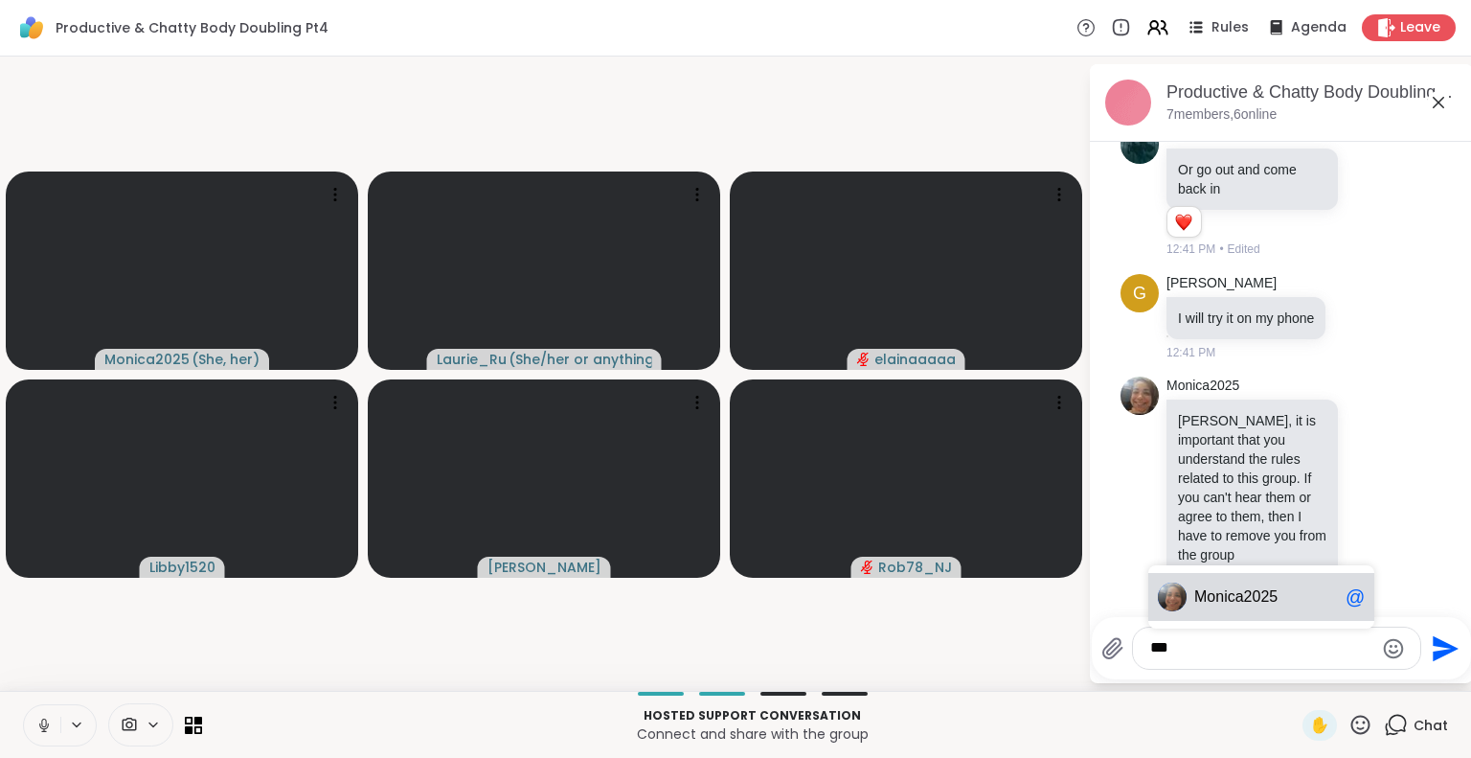
click at [1227, 607] on div "Mo nica2025 @" at bounding box center [1261, 597] width 226 height 48
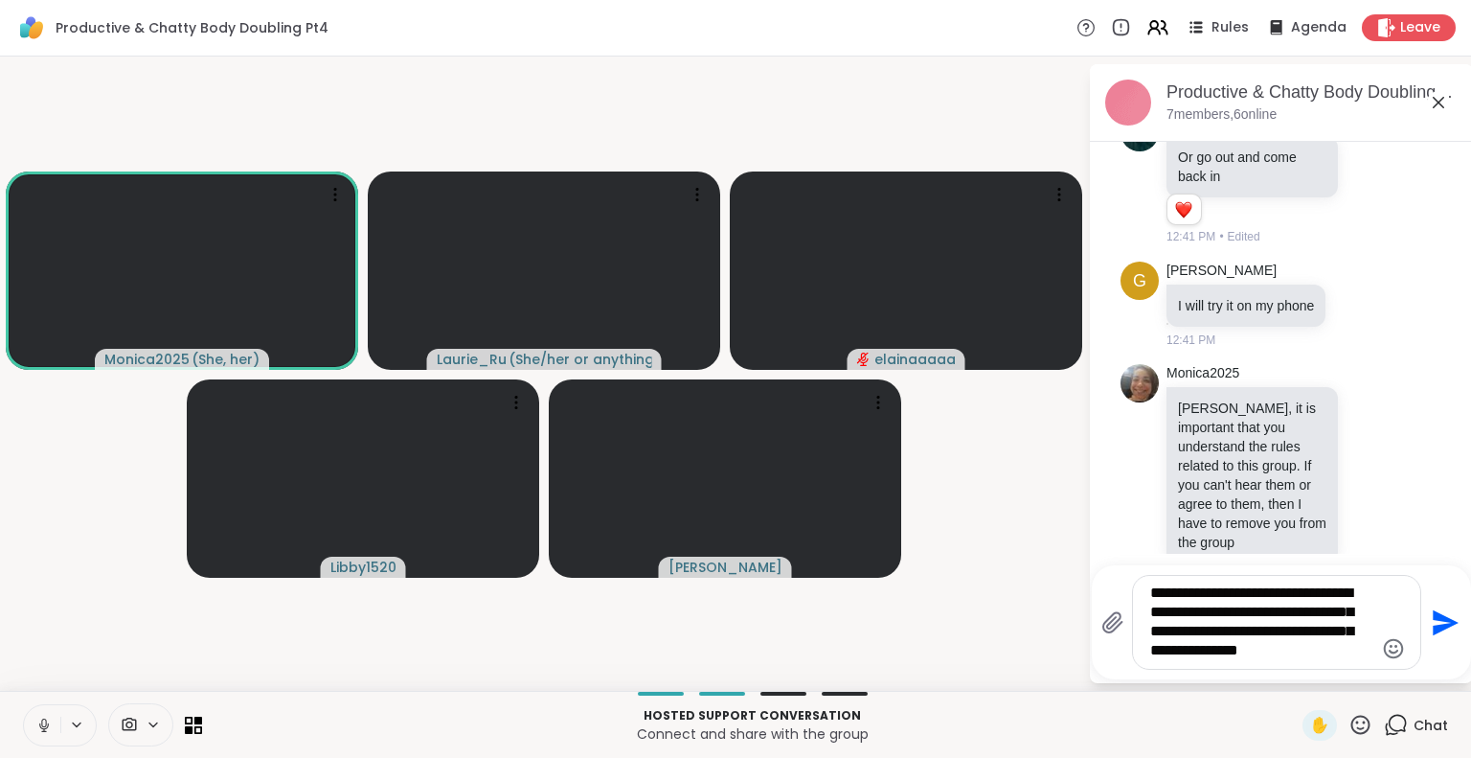
click at [1211, 634] on textarea "**********" at bounding box center [1261, 622] width 223 height 78
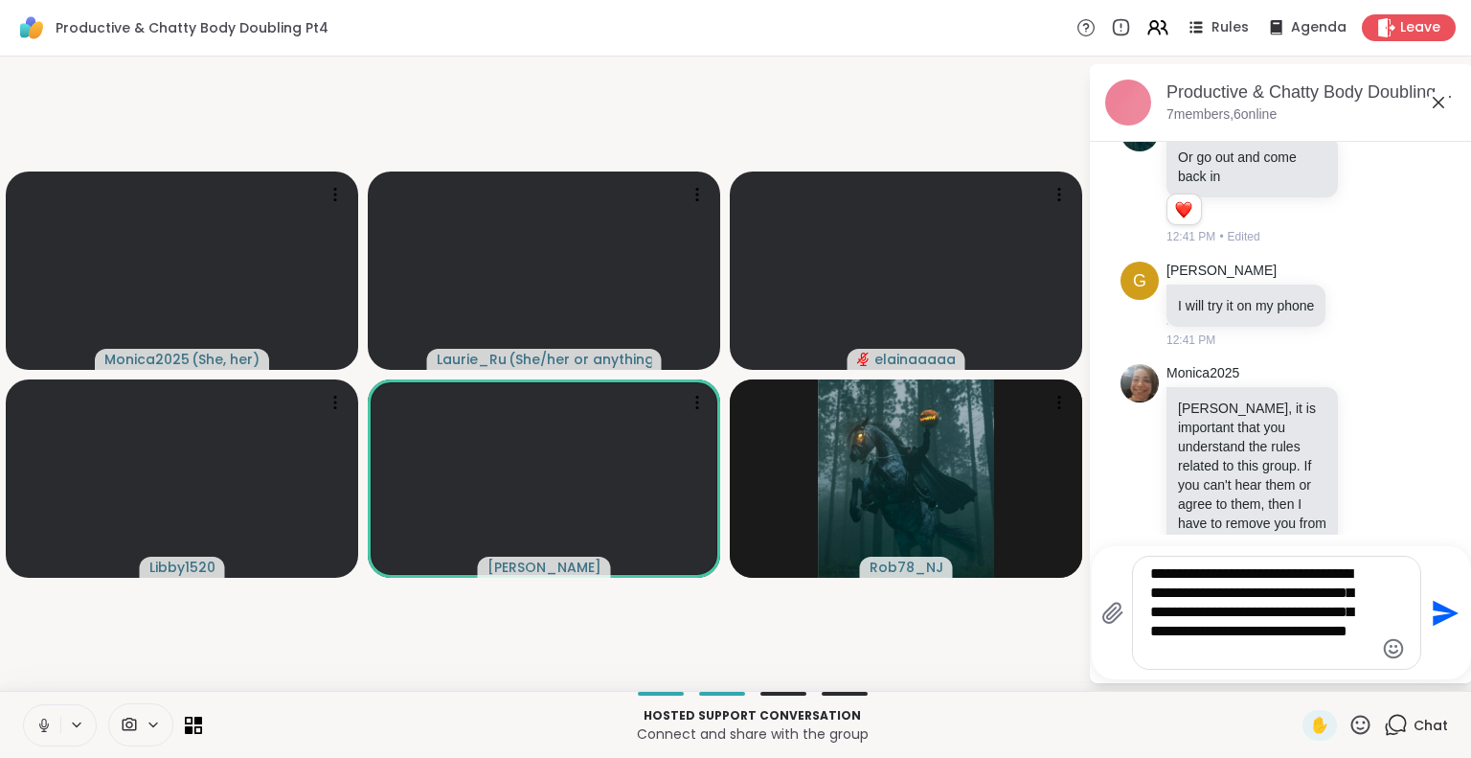
click at [1178, 654] on textarea "**********" at bounding box center [1261, 612] width 223 height 97
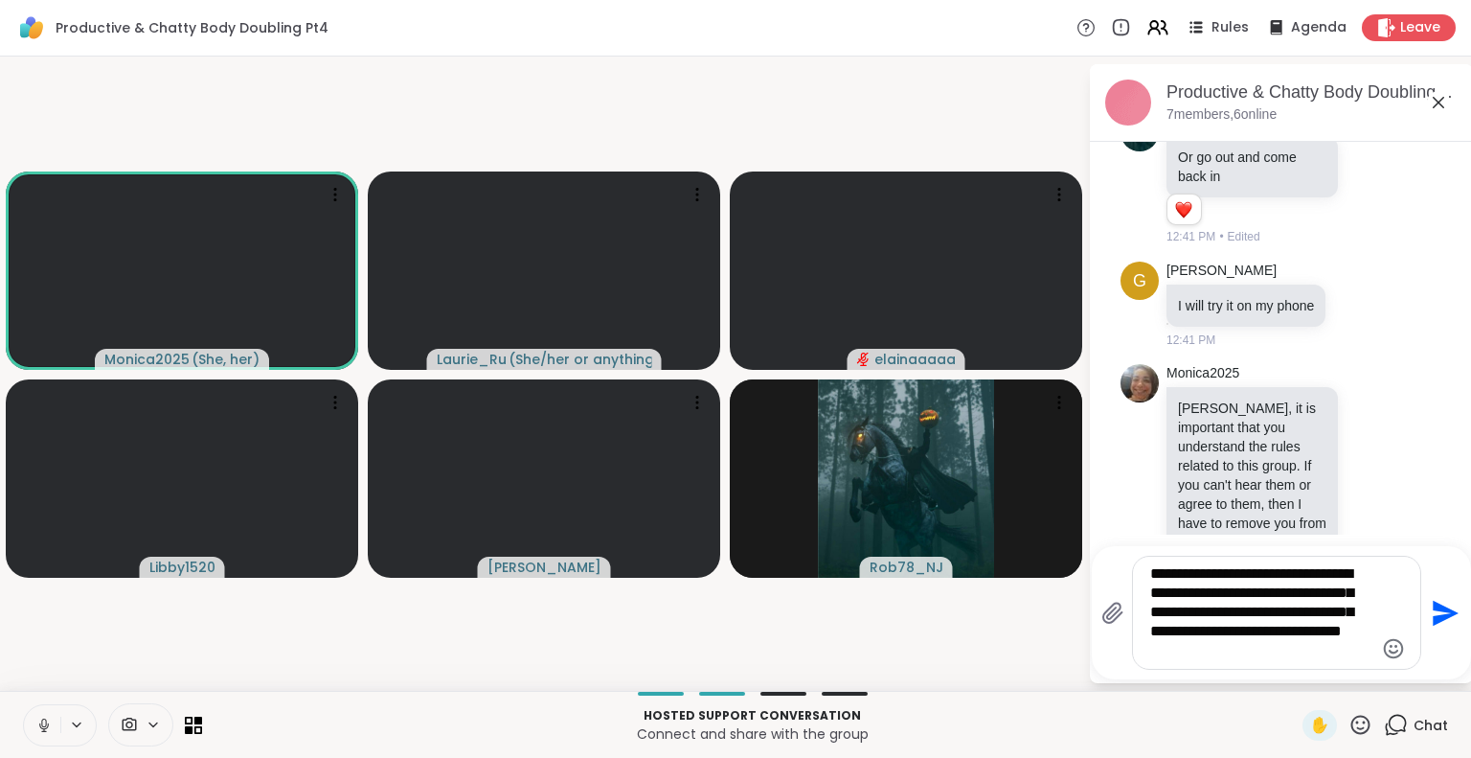
type textarea "**********"
click at [1333, 652] on textarea "**********" at bounding box center [1261, 612] width 223 height 97
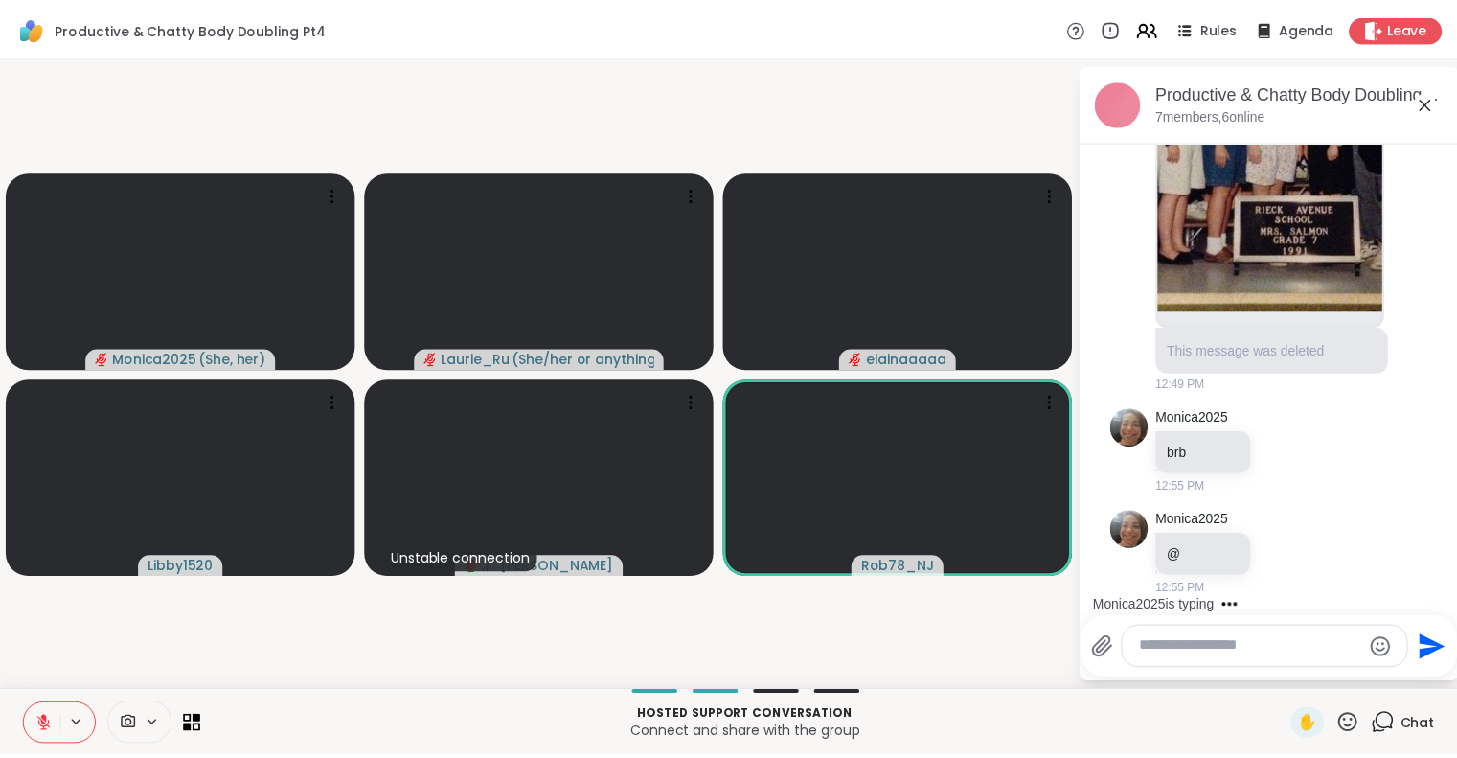
scroll to position [2331, 0]
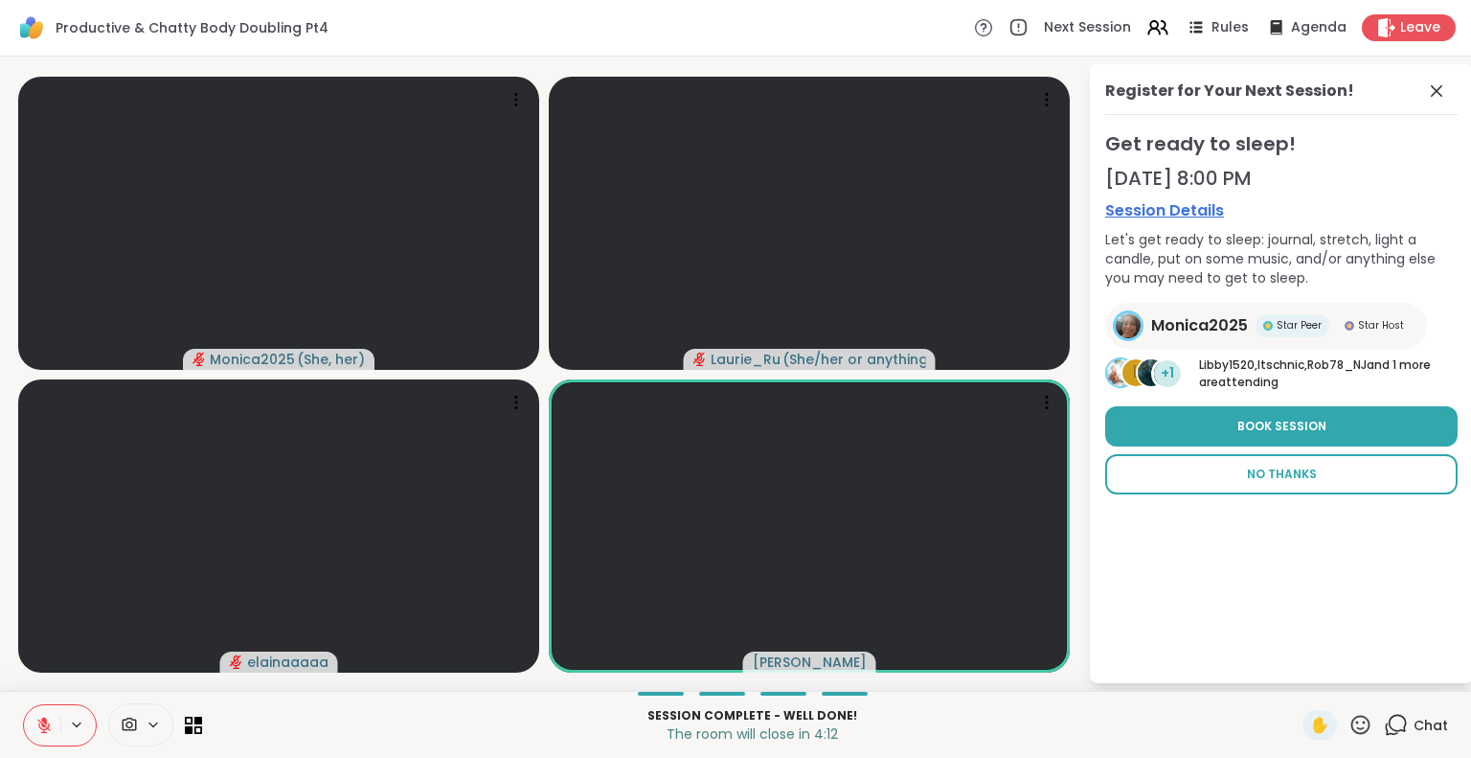
click at [1263, 481] on span "No Thanks" at bounding box center [1282, 473] width 70 height 17
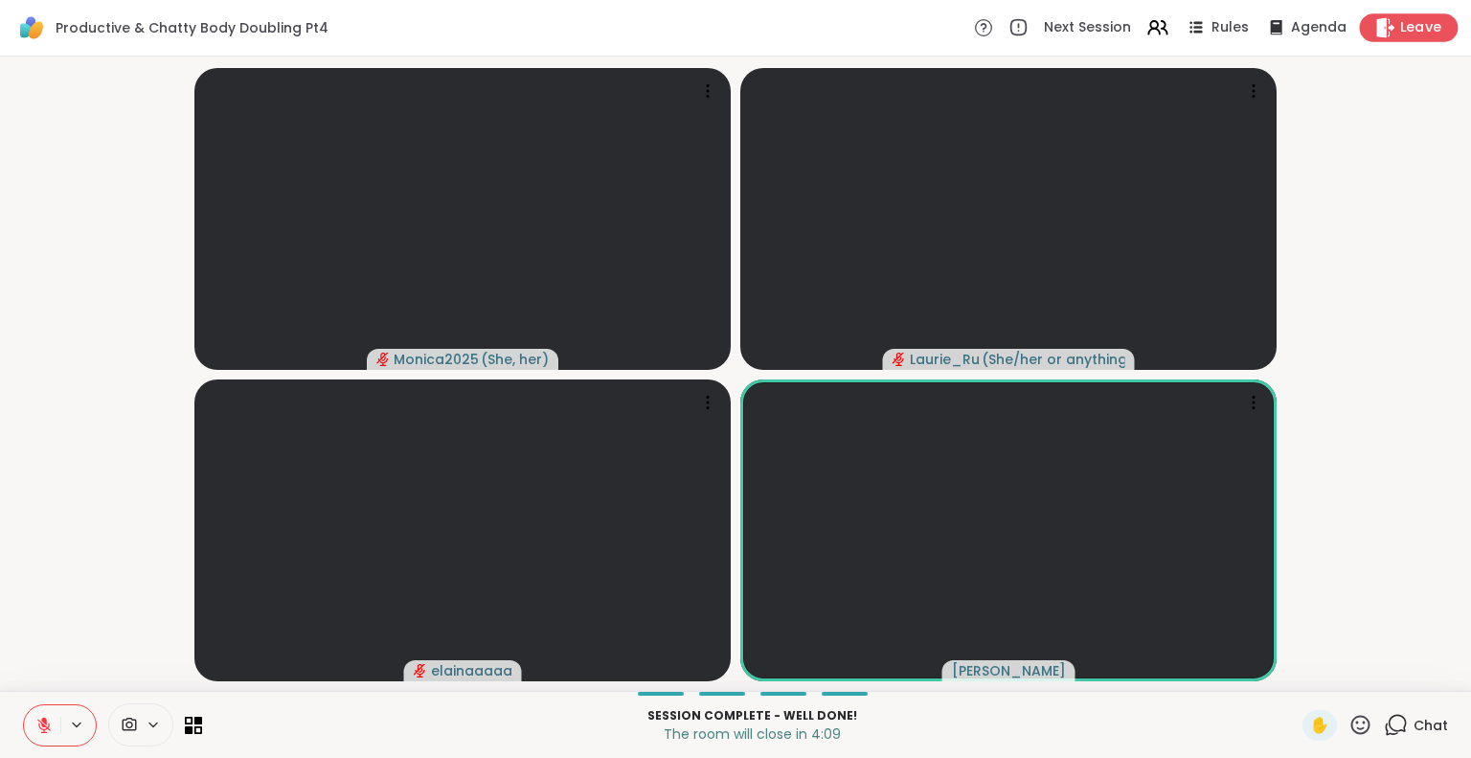
click at [1415, 29] on span "Leave" at bounding box center [1421, 28] width 42 height 20
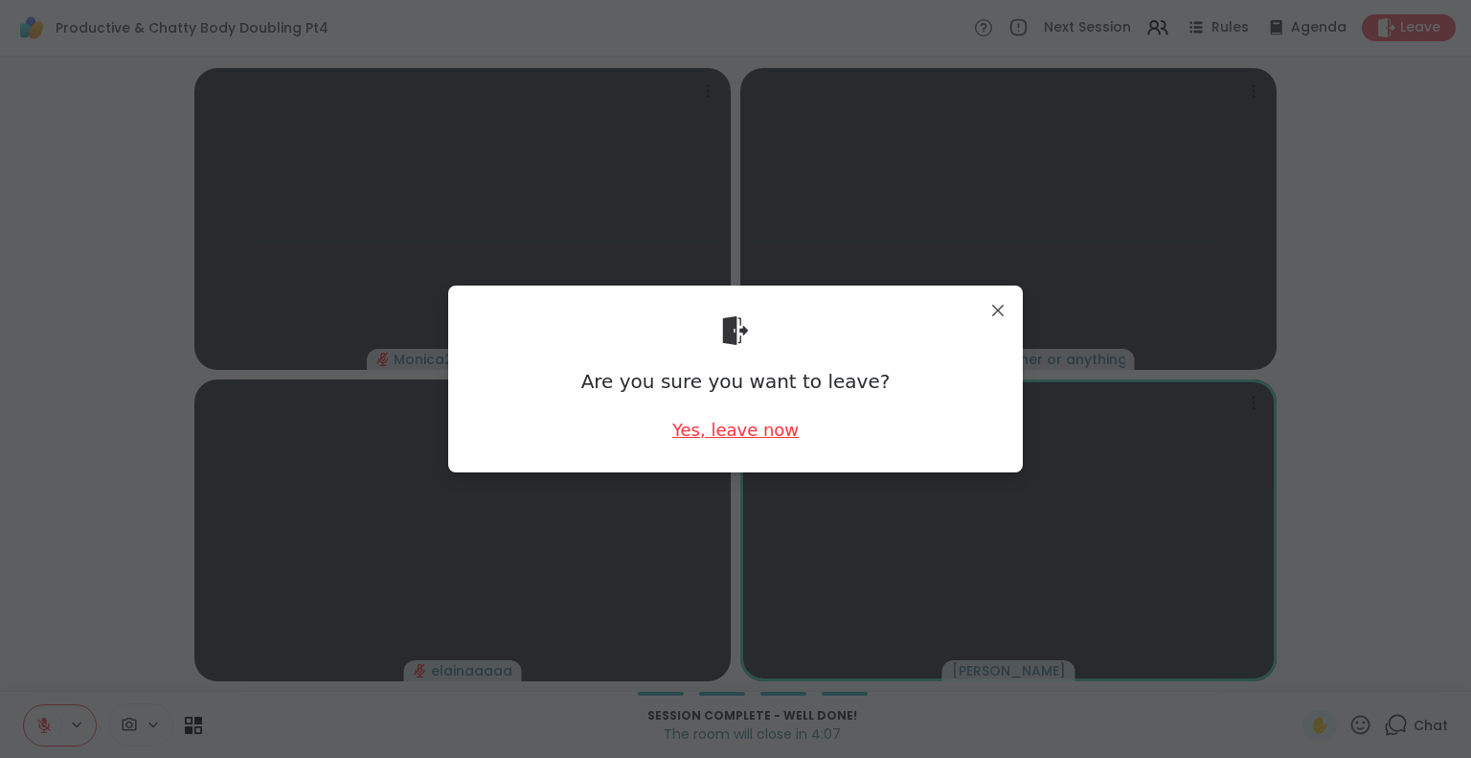
click at [724, 431] on div "Yes, leave now" at bounding box center [735, 430] width 126 height 24
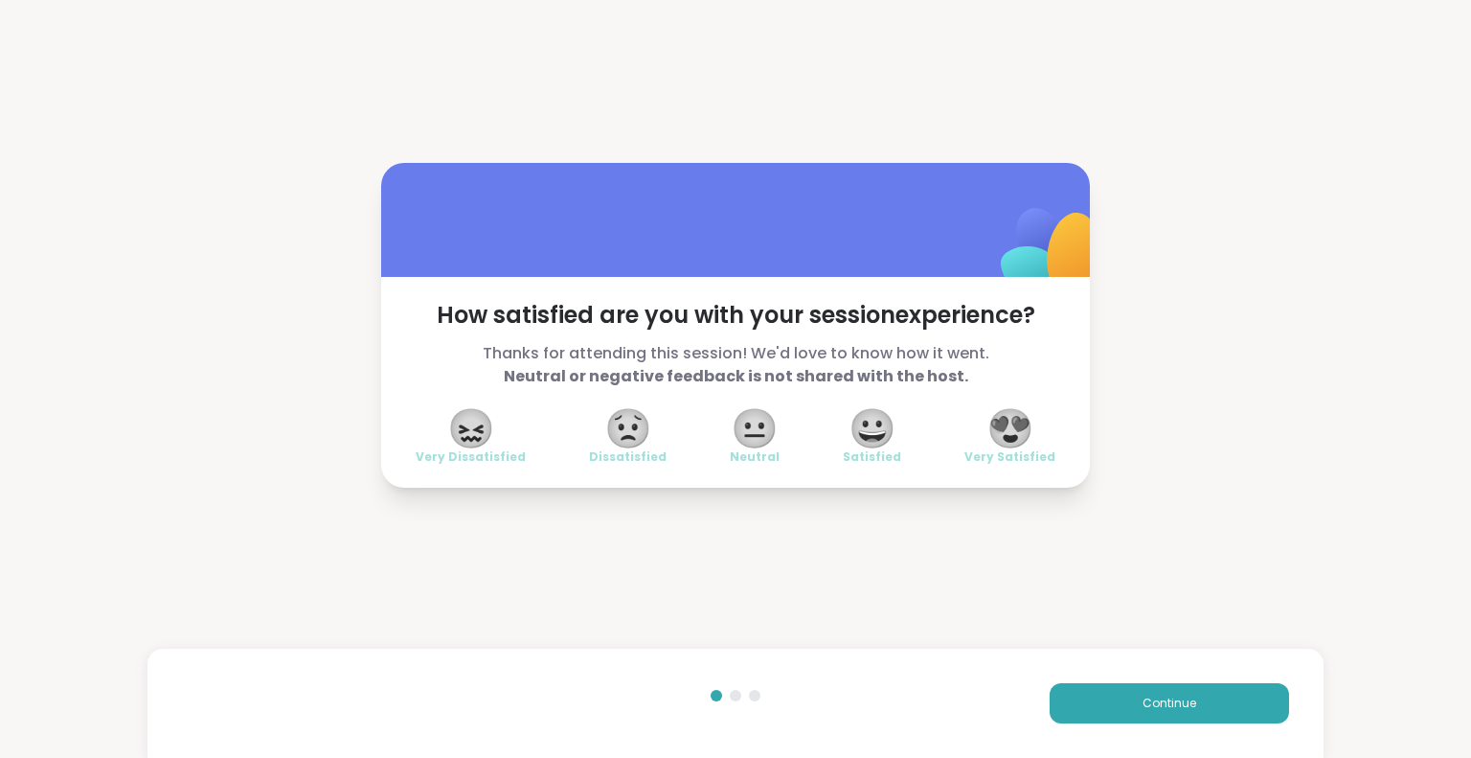
click at [1017, 424] on span "😍" at bounding box center [1011, 428] width 48 height 34
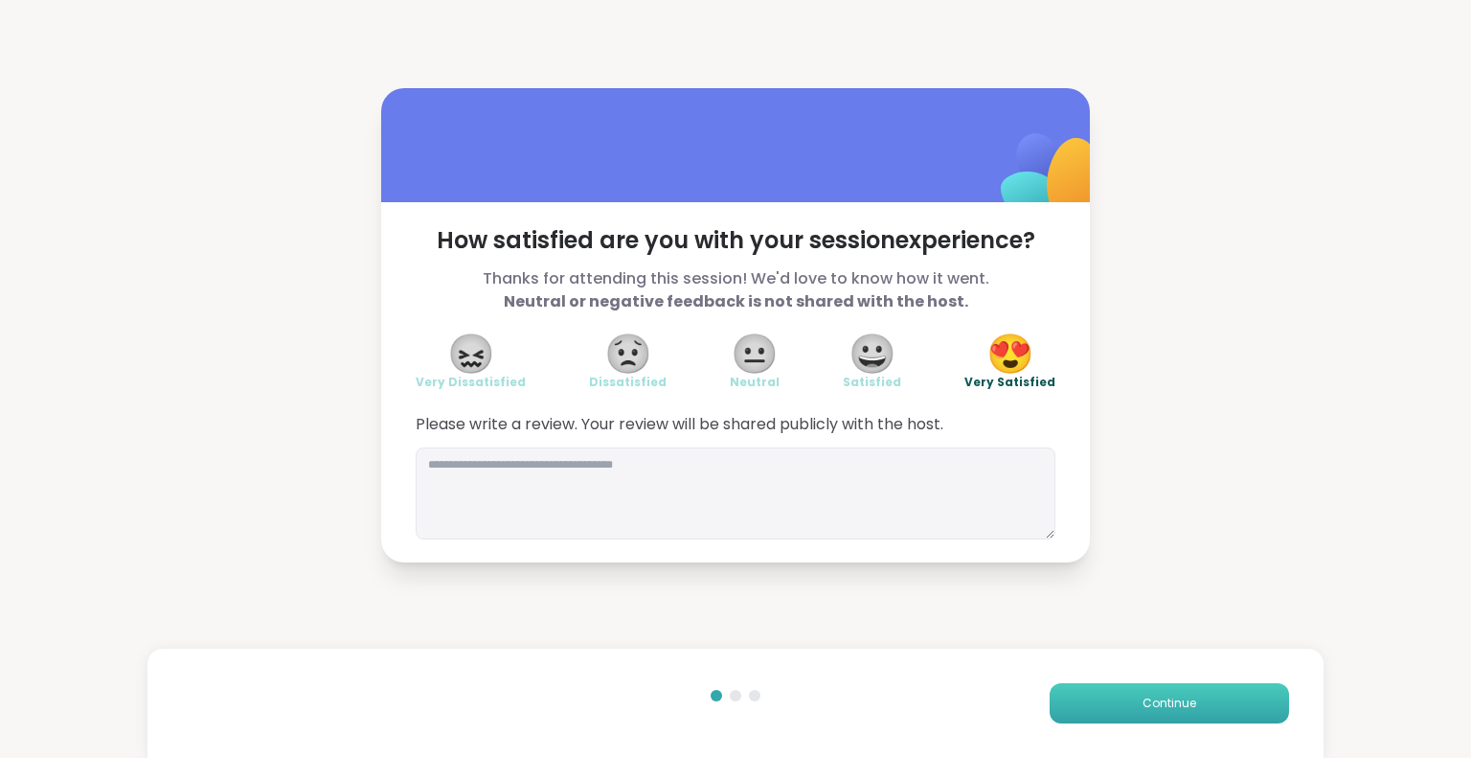
click at [1143, 704] on span "Continue" at bounding box center [1170, 702] width 54 height 17
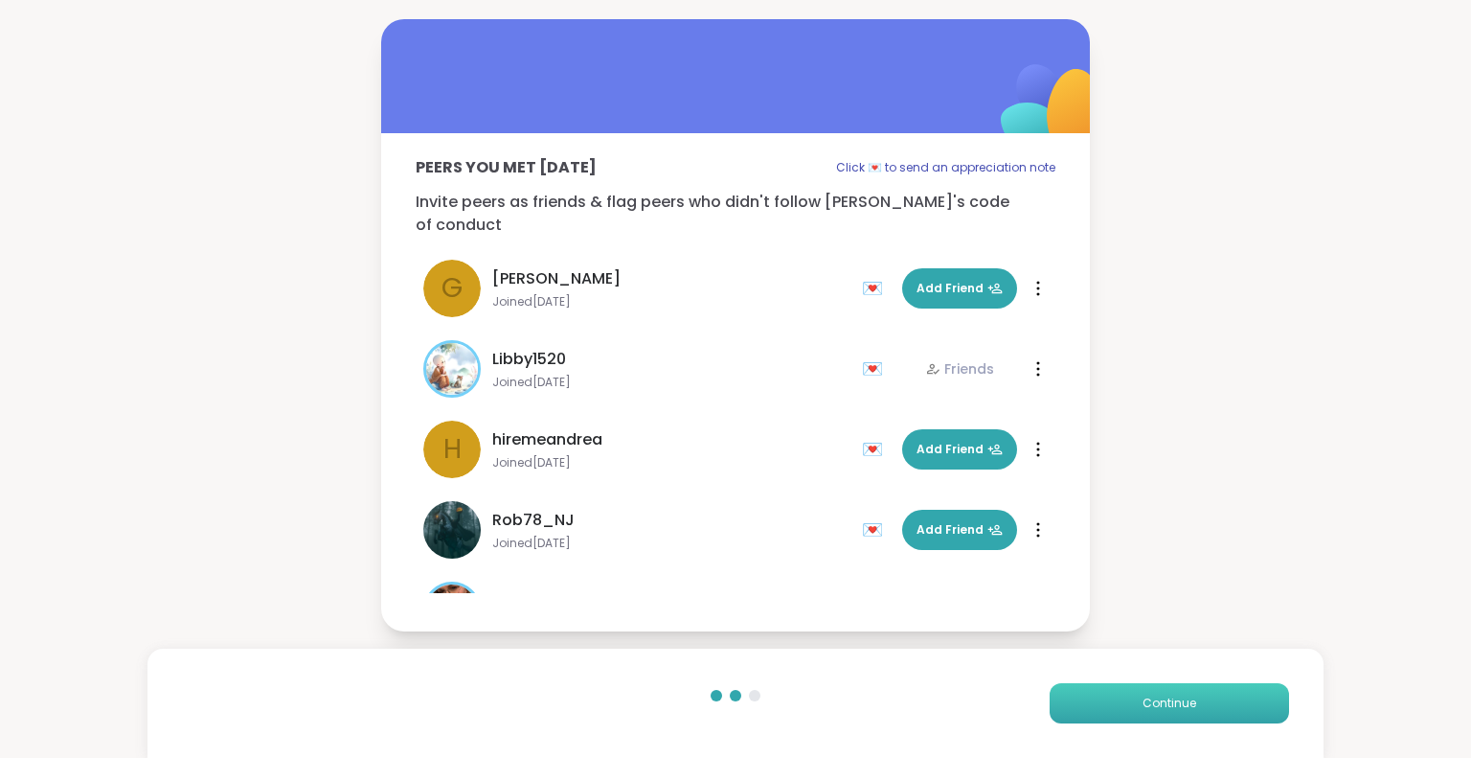
click at [1143, 709] on span "Continue" at bounding box center [1170, 702] width 54 height 17
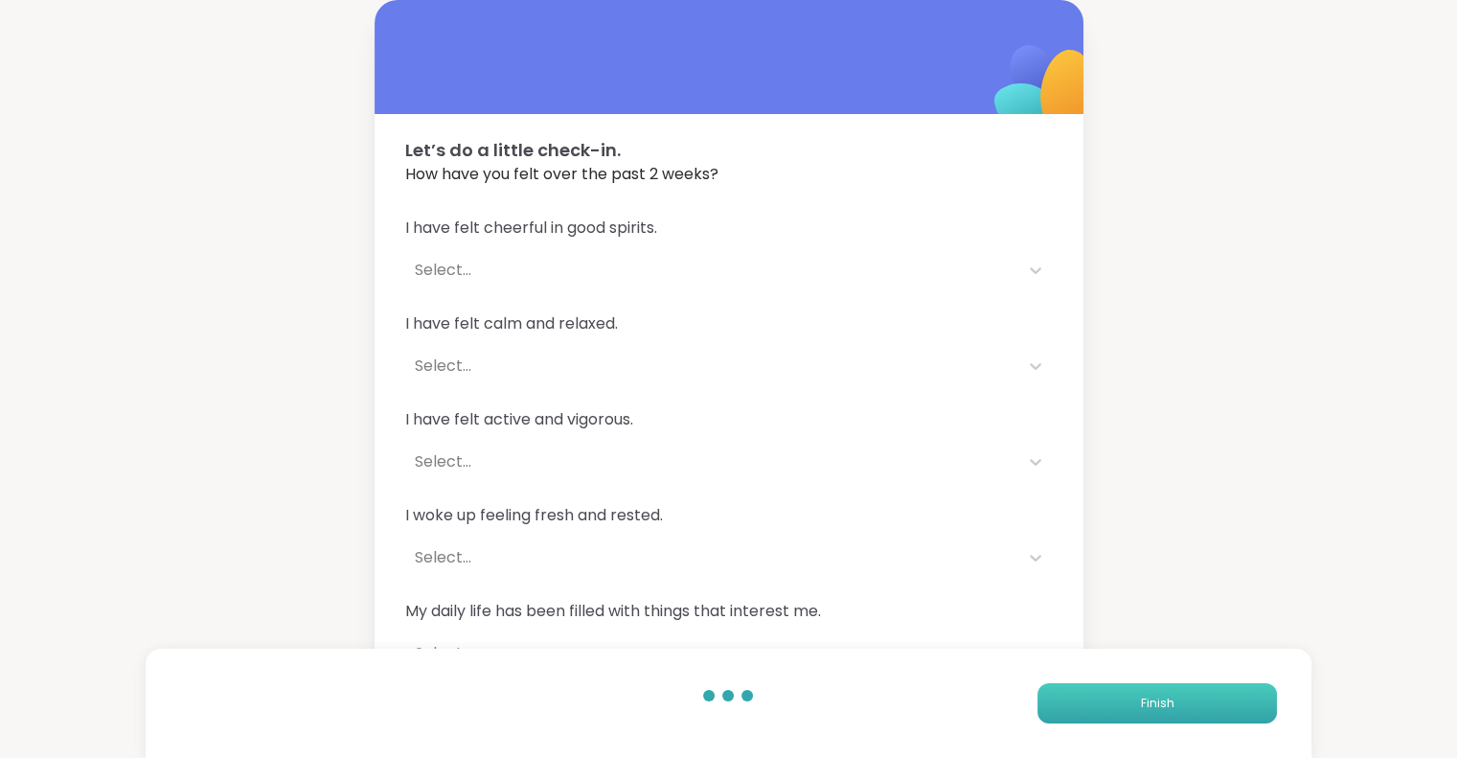
click at [1141, 709] on span "Finish" at bounding box center [1157, 702] width 34 height 17
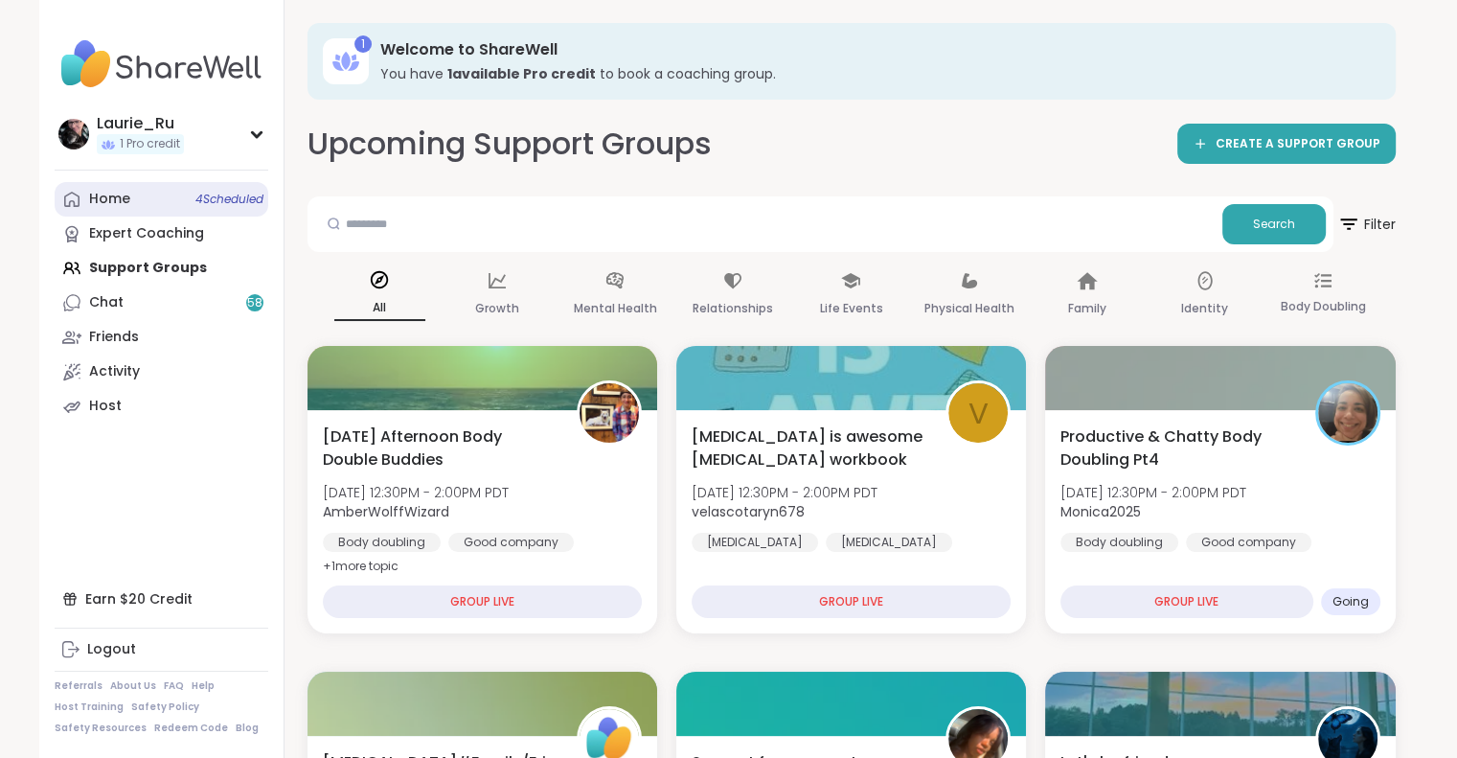
click at [226, 192] on span "4 Scheduled" at bounding box center [229, 199] width 68 height 15
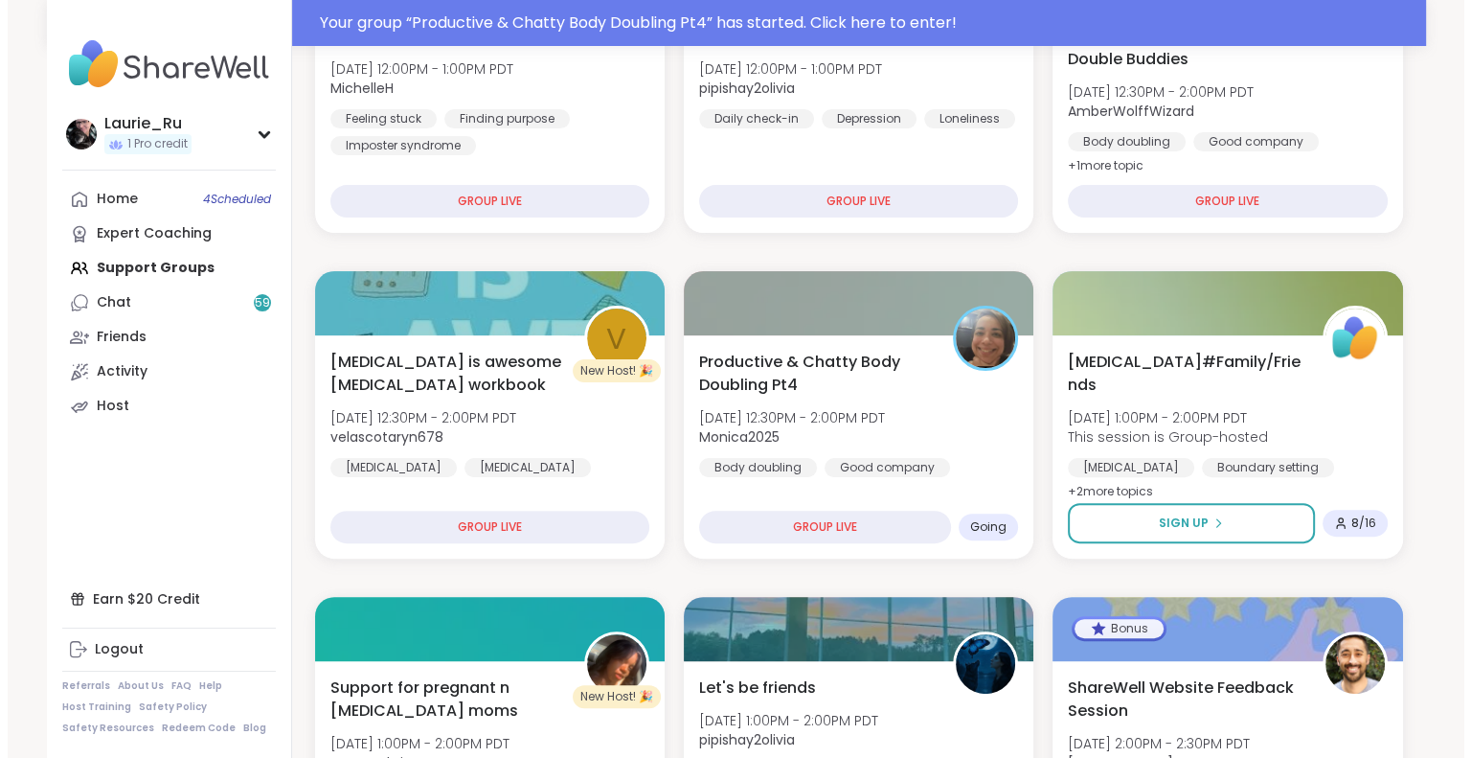
scroll to position [460, 0]
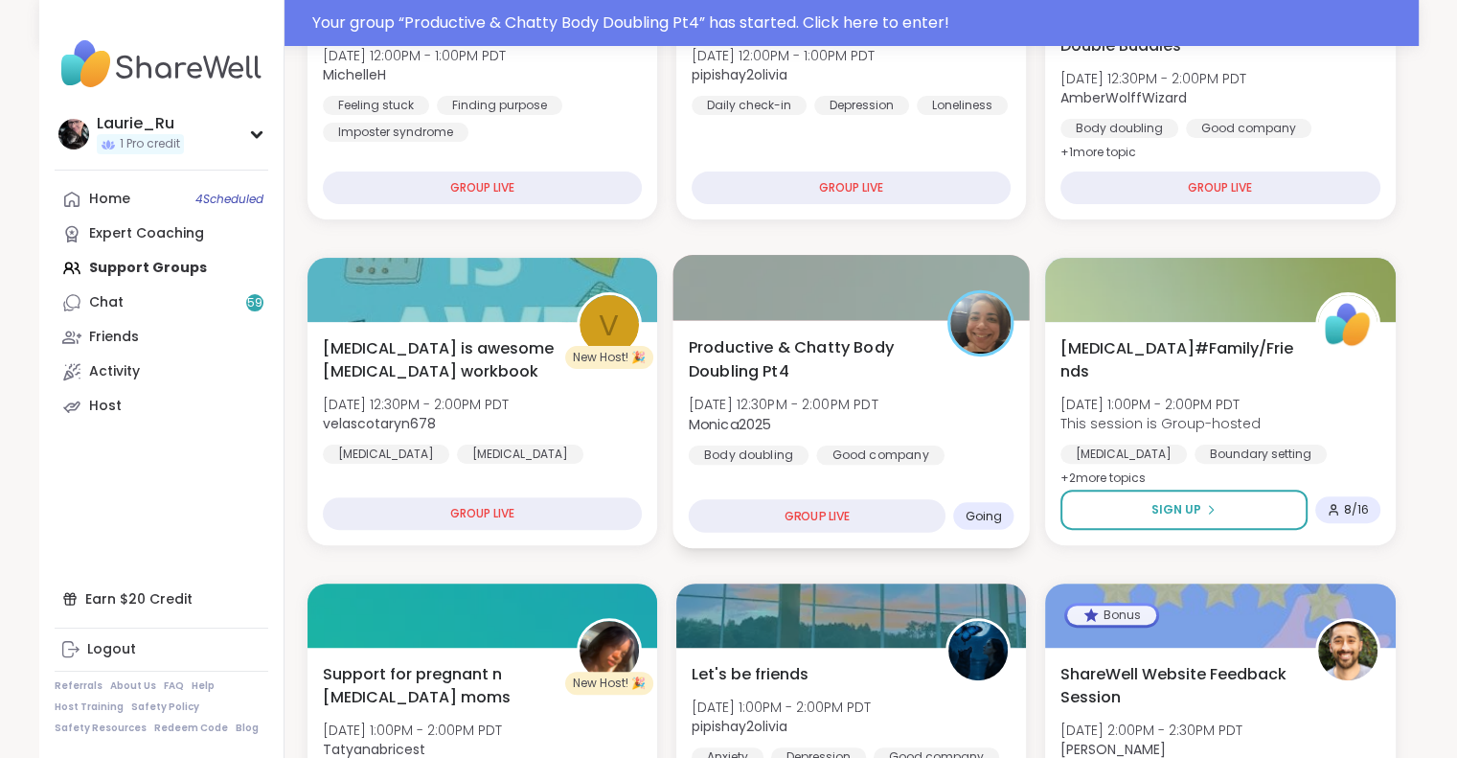
click at [804, 376] on span "Productive & Chatty Body Doubling Pt4" at bounding box center [807, 358] width 238 height 47
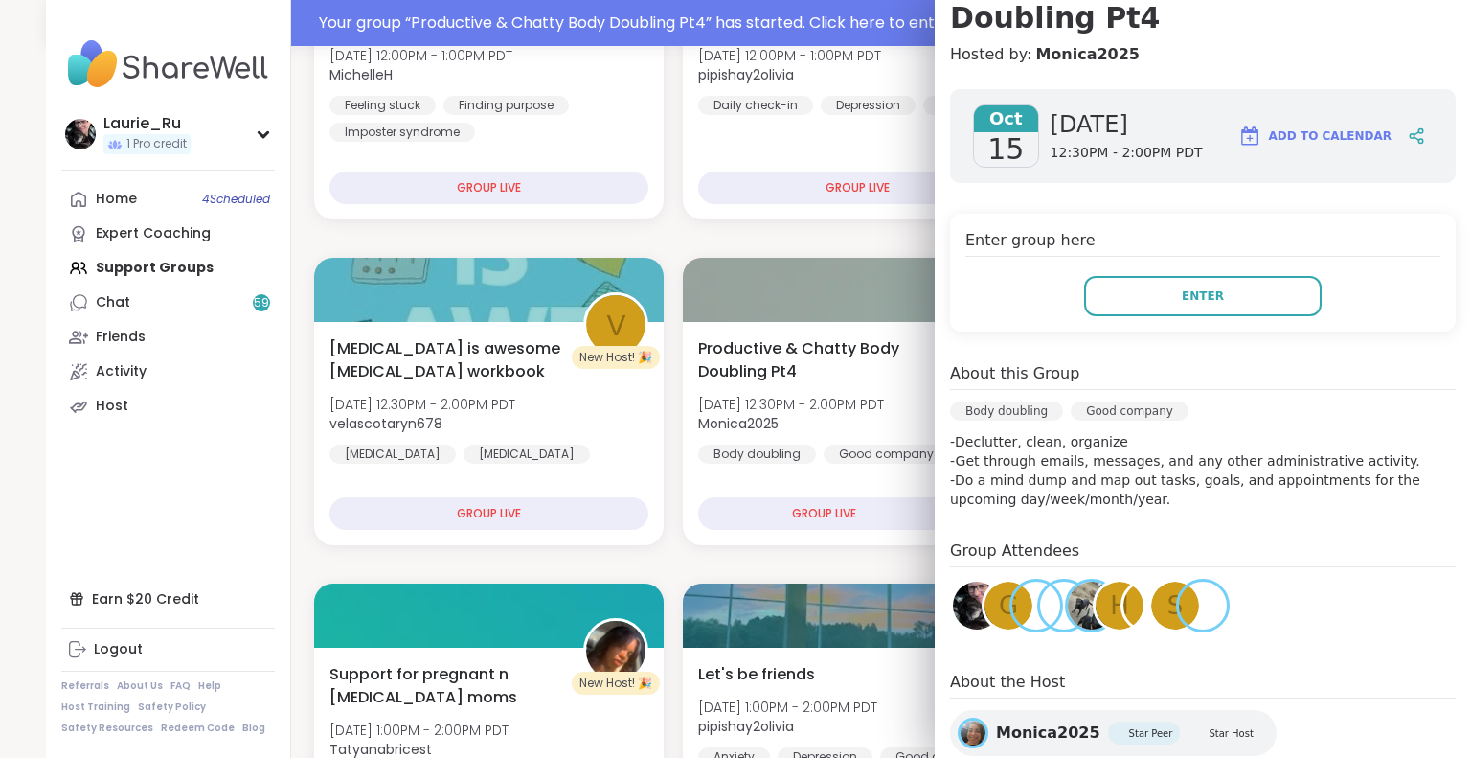
scroll to position [230, 0]
